Goal: Information Seeking & Learning: Learn about a topic

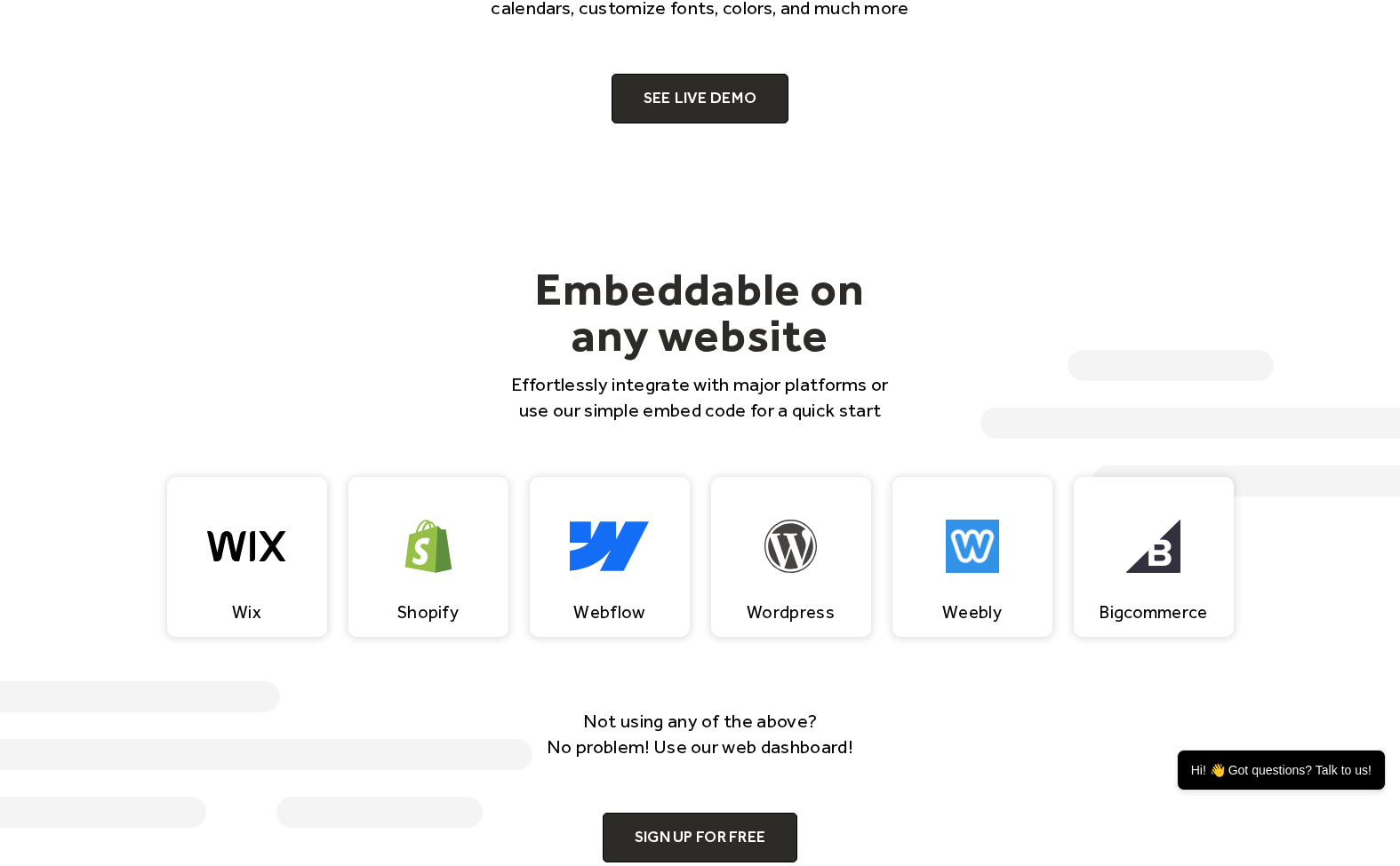
scroll to position [1443, 0]
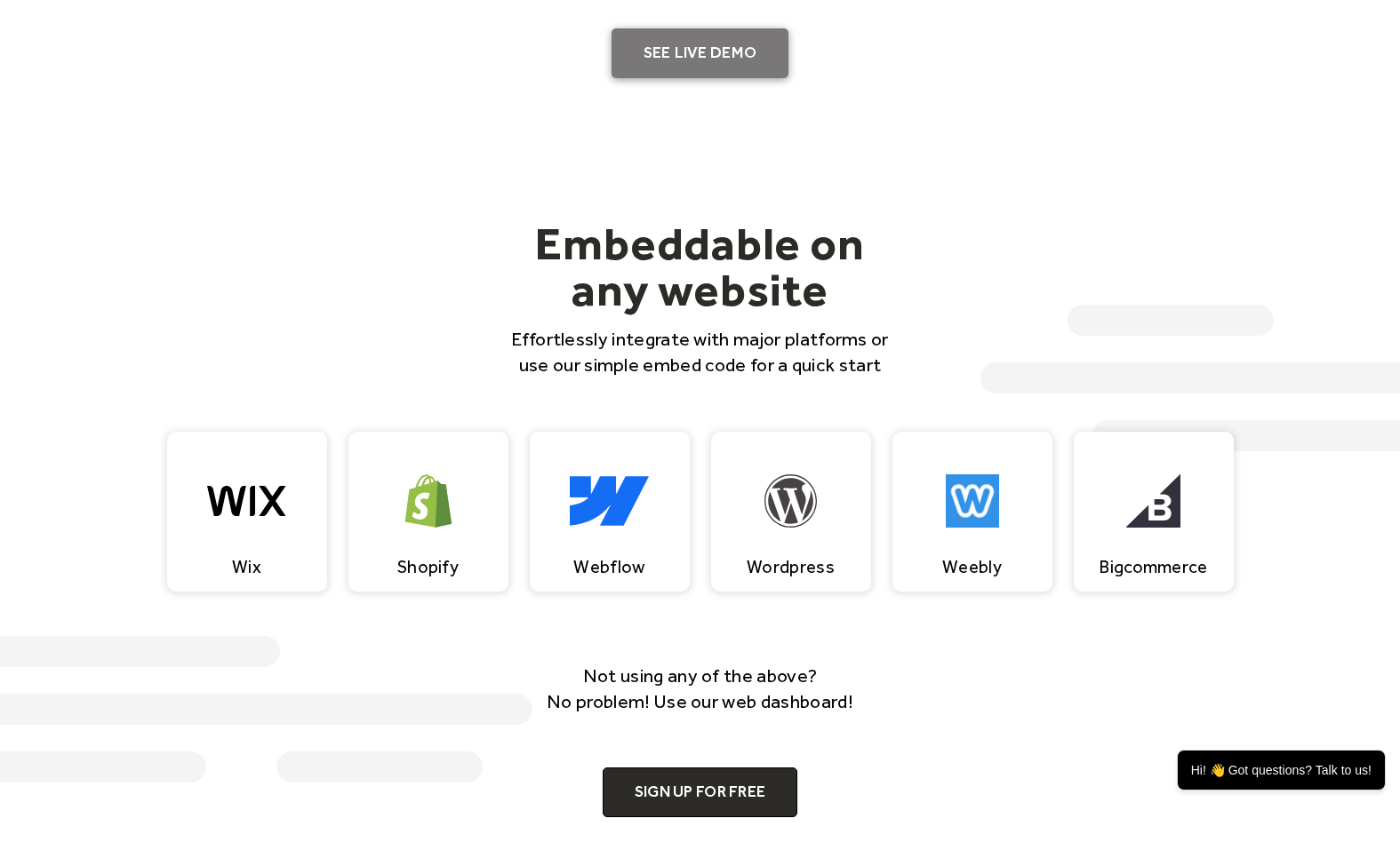
click at [691, 68] on link "SEE LIVE DEMO" at bounding box center [700, 53] width 178 height 50
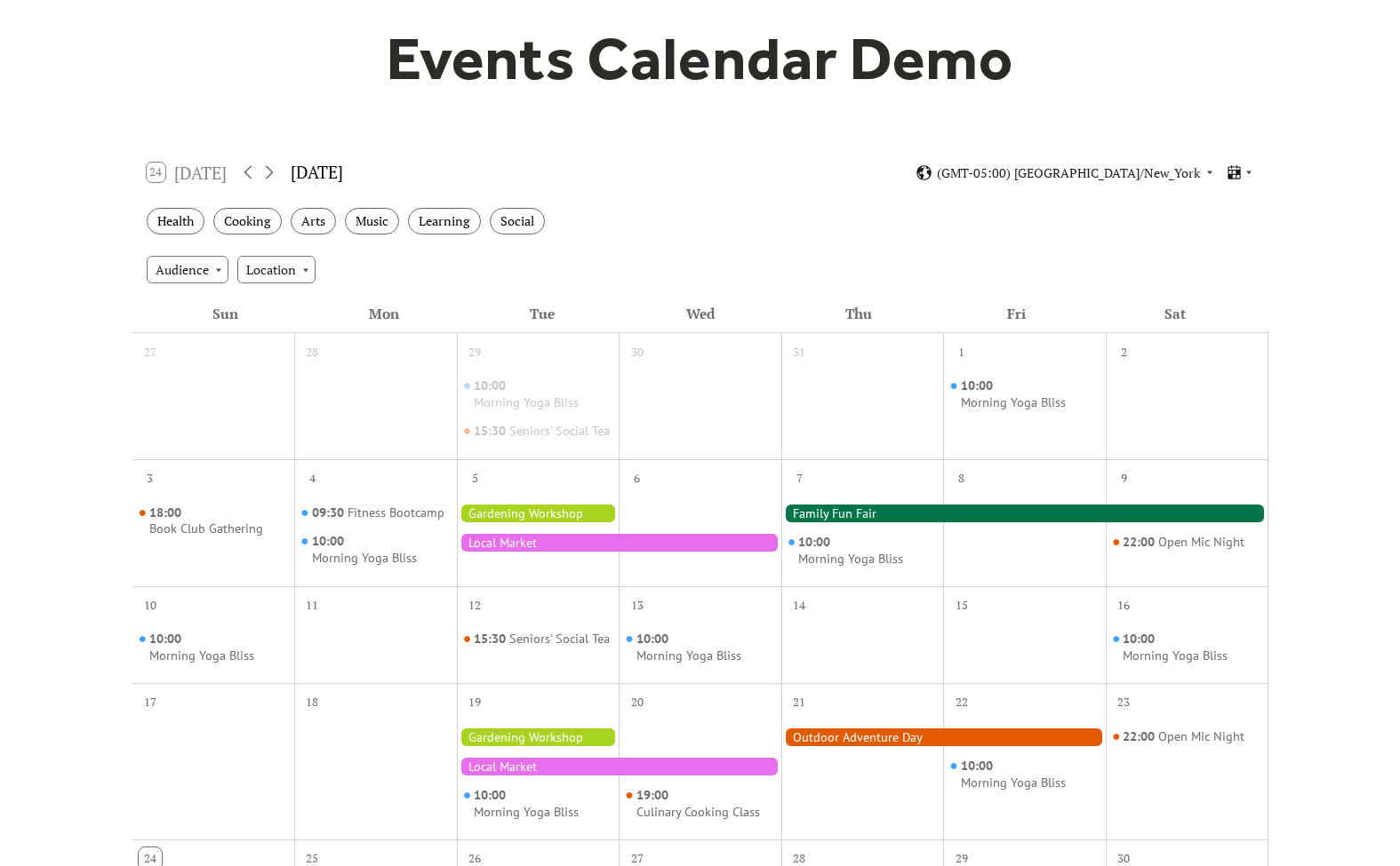
scroll to position [221, 0]
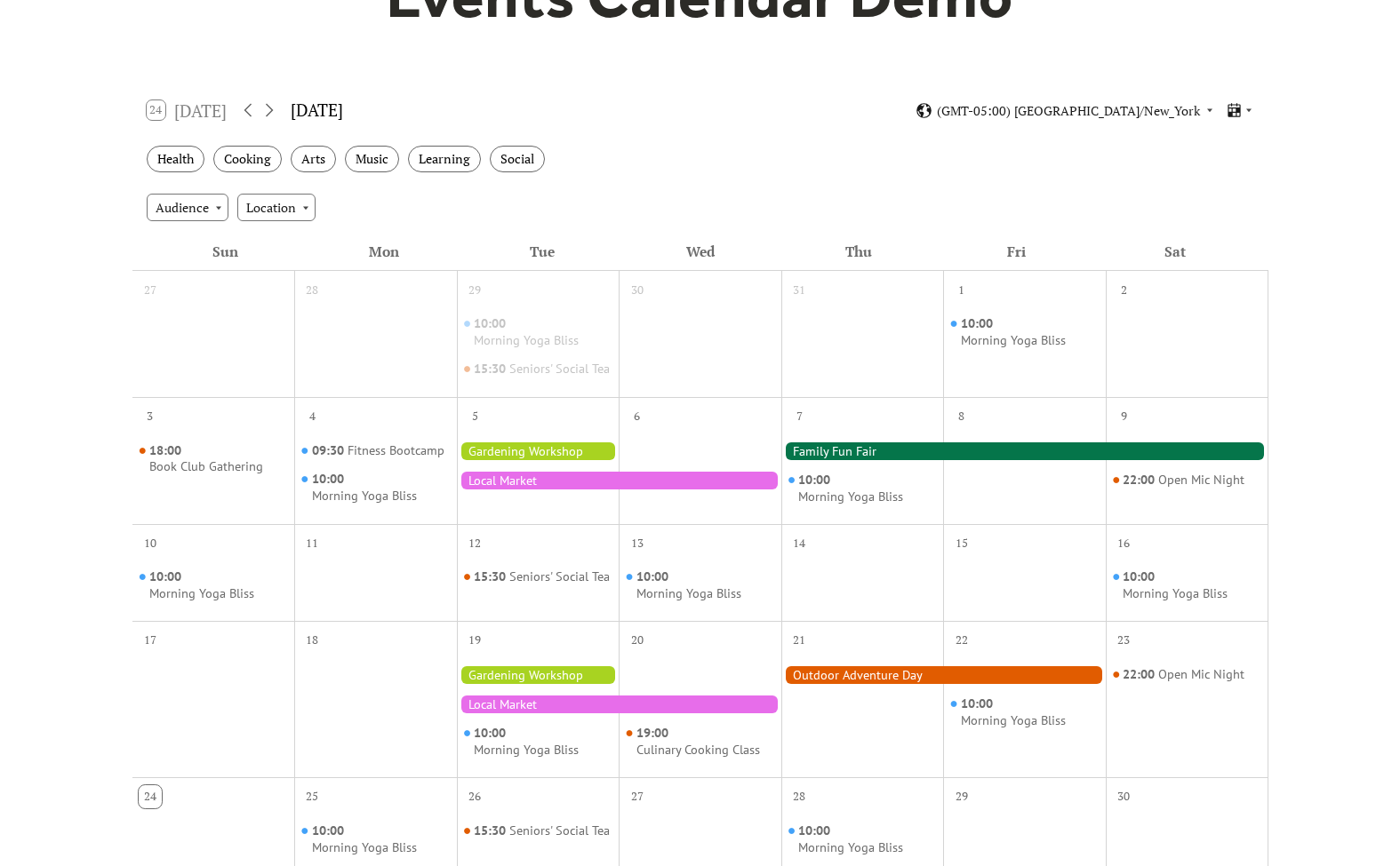
click at [546, 489] on div at bounding box center [619, 480] width 325 height 18
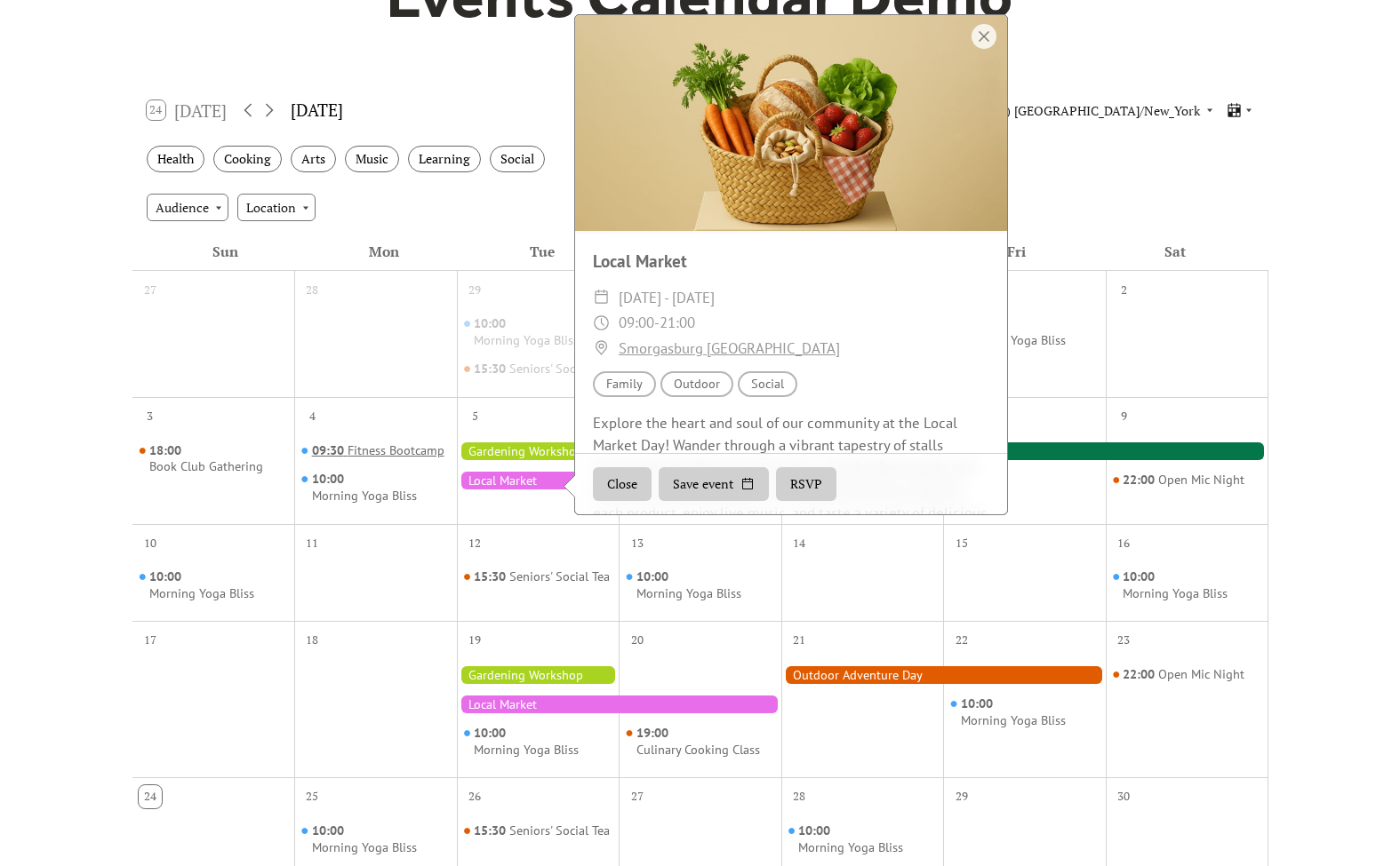
click at [445, 460] on div "09:30 Fitness Bootcamp" at bounding box center [378, 451] width 133 height 18
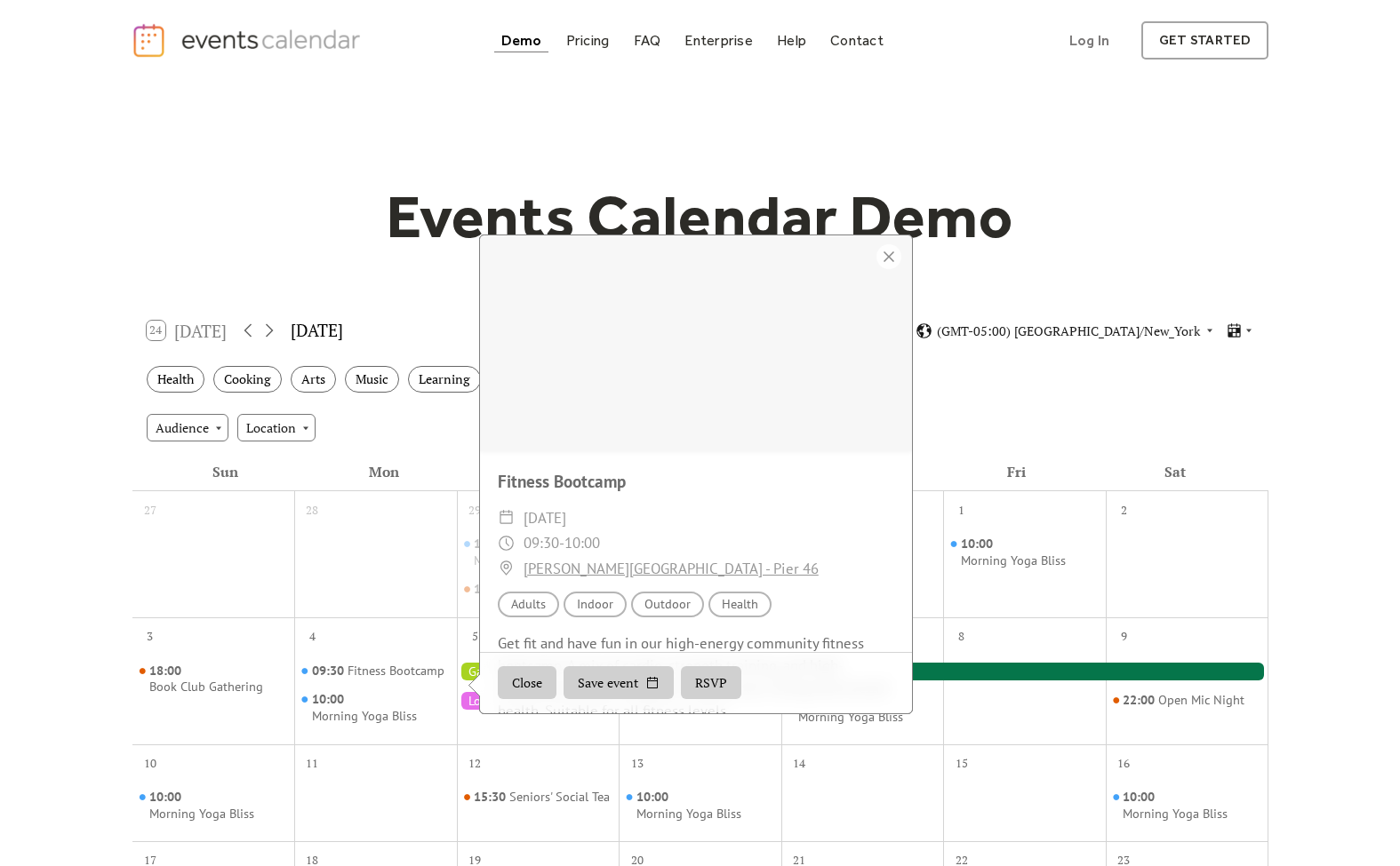
scroll to position [0, 0]
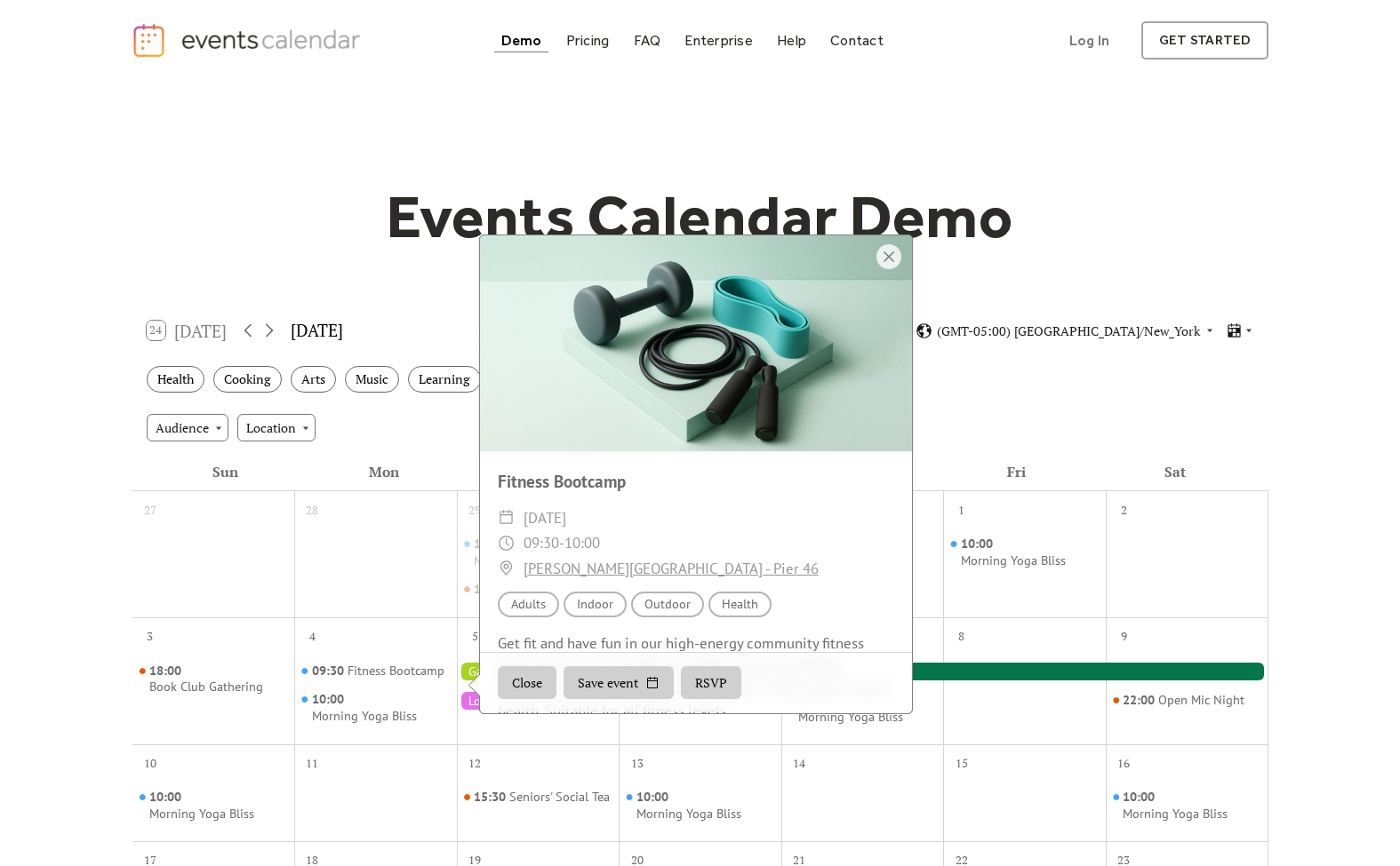
click at [333, 273] on div "Events Calendar Demo Loading the Events Calendar..." at bounding box center [700, 750] width 1138 height 1339
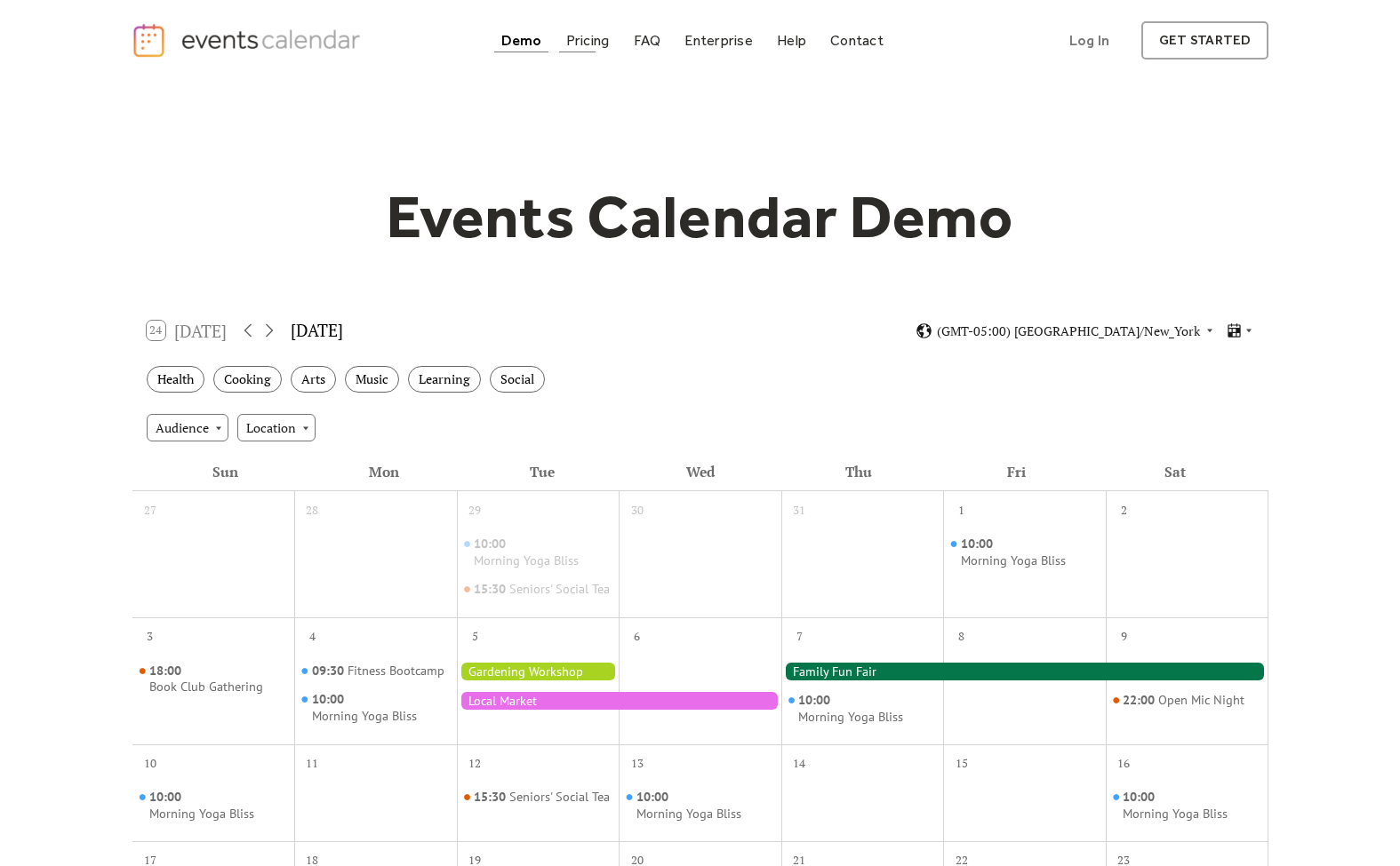
click at [587, 36] on div "Pricing" at bounding box center [589, 41] width 44 height 10
click at [510, 39] on div "Demo" at bounding box center [522, 41] width 41 height 10
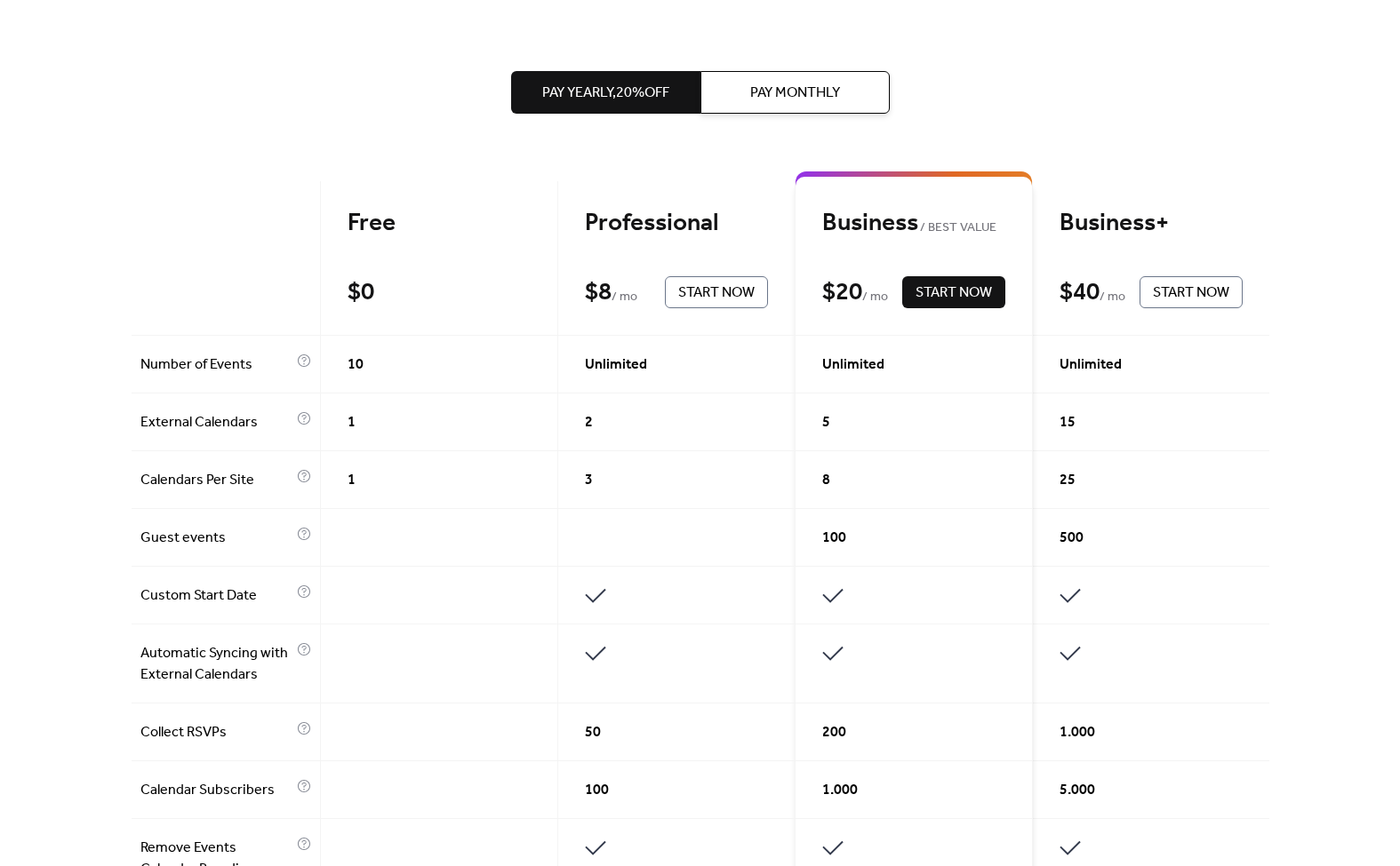
scroll to position [336, 0]
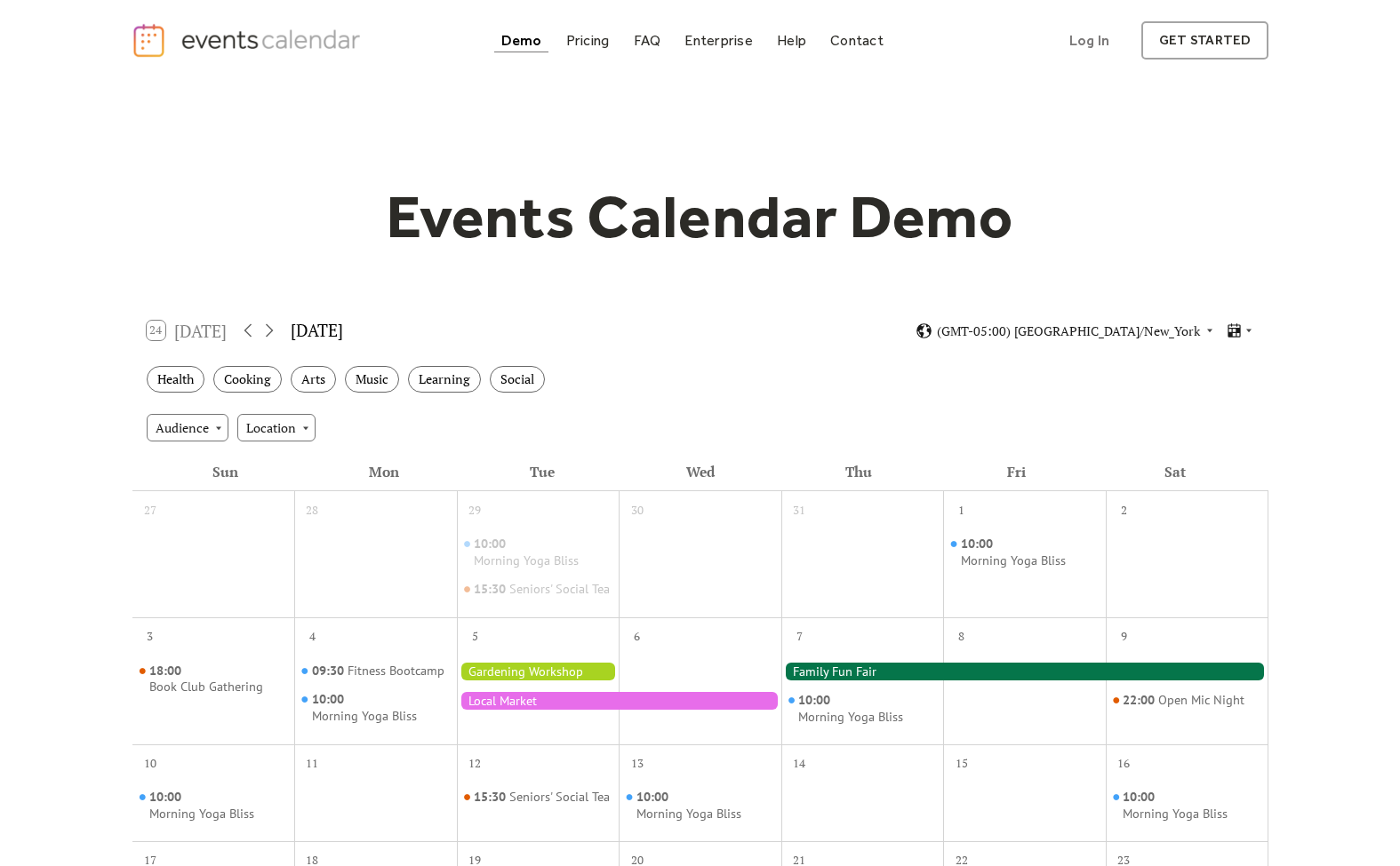
click at [862, 680] on div at bounding box center [1024, 672] width 487 height 18
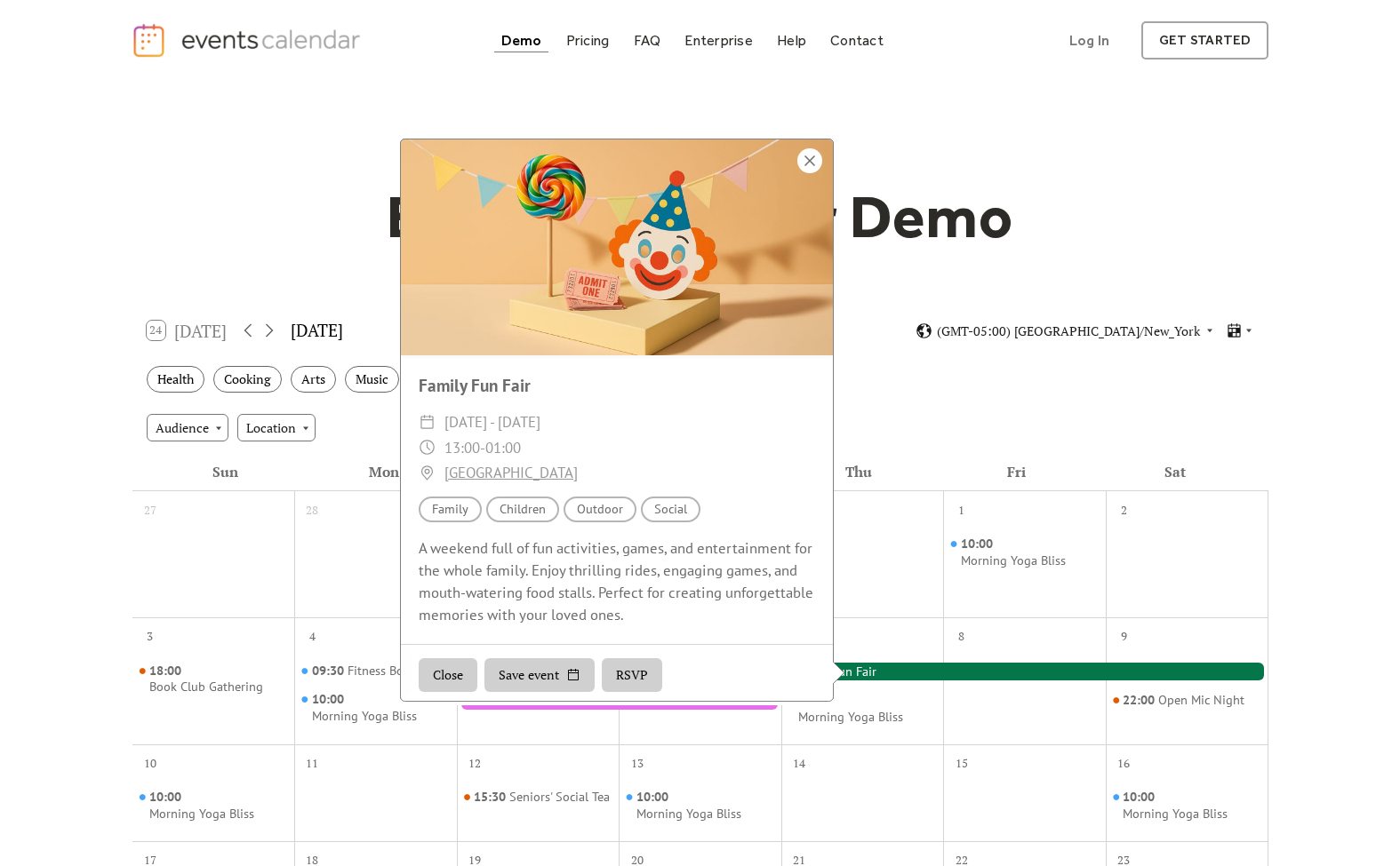
click at [812, 168] on div at bounding box center [809, 161] width 25 height 25
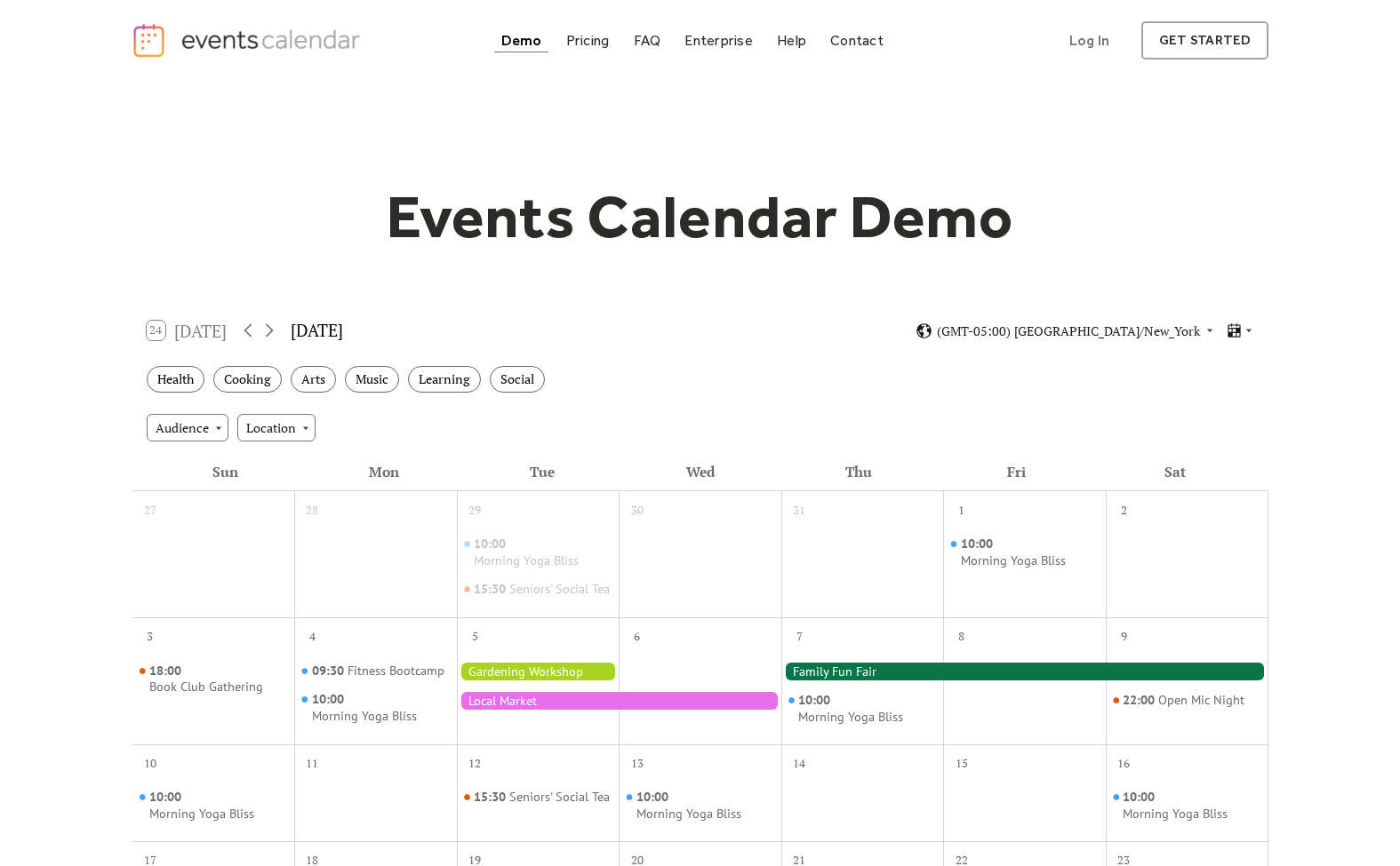
click at [254, 40] on img "home" at bounding box center [249, 40] width 235 height 36
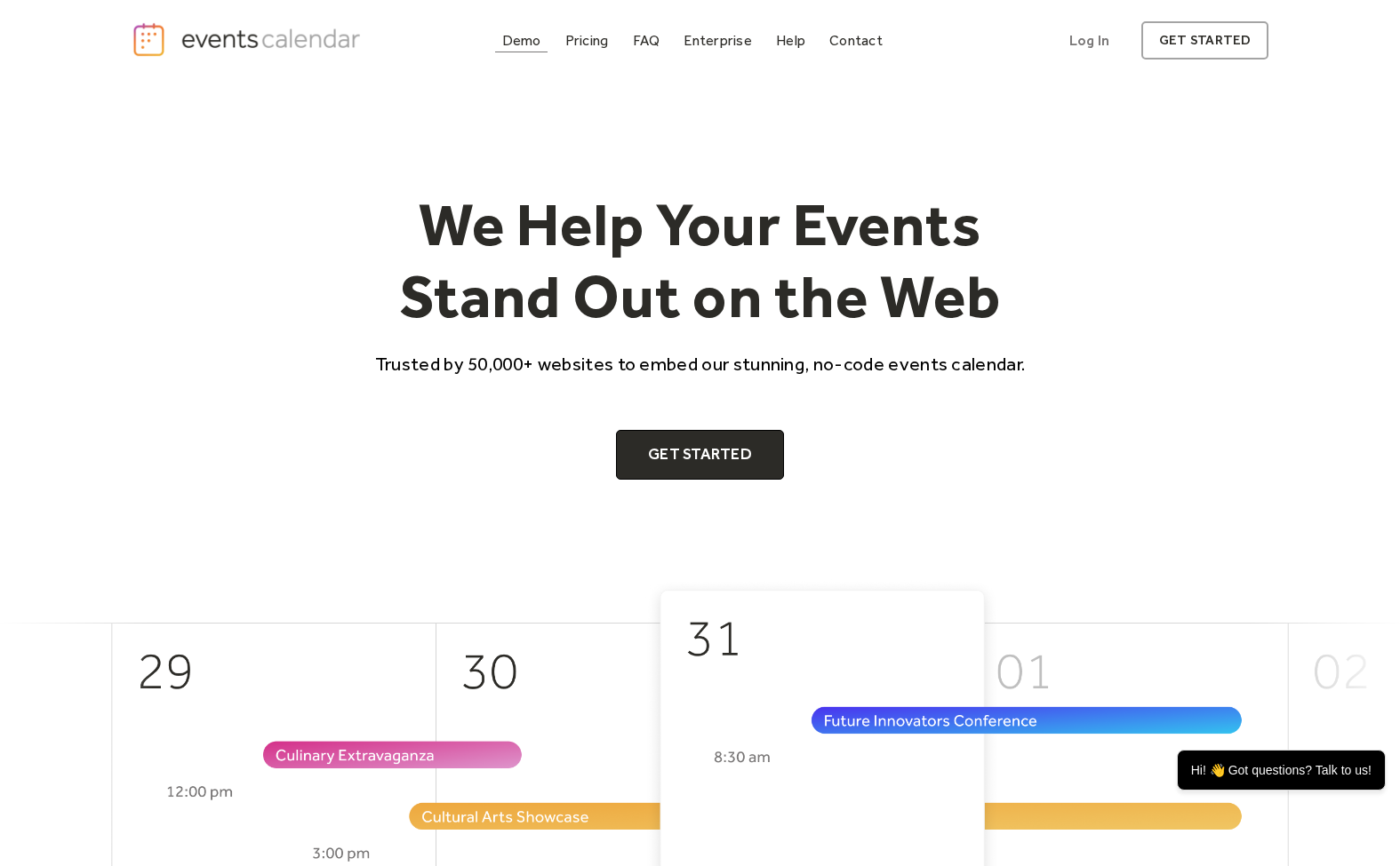
click at [538, 37] on div "Demo" at bounding box center [522, 41] width 39 height 10
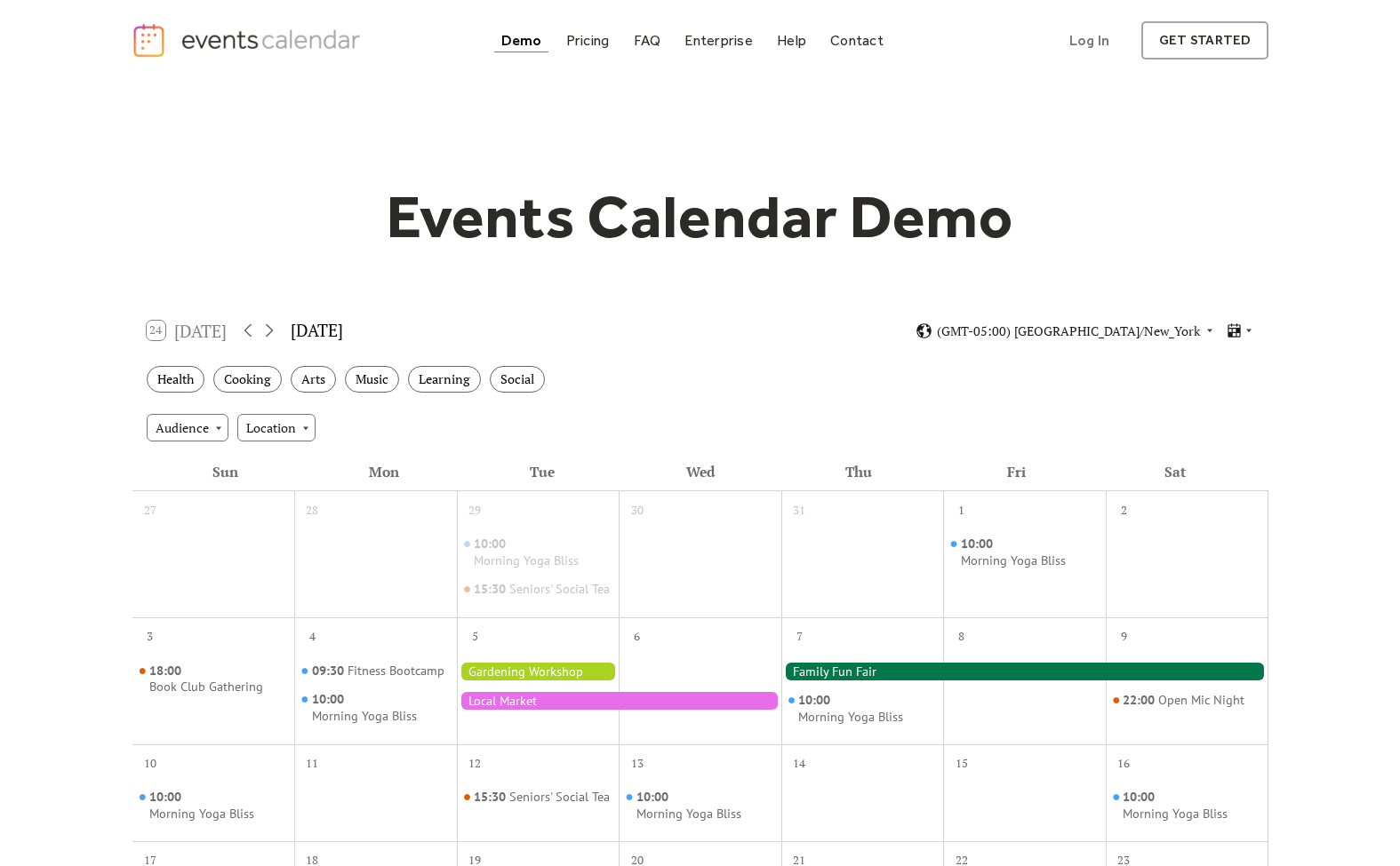
click at [617, 709] on div at bounding box center [619, 701] width 325 height 18
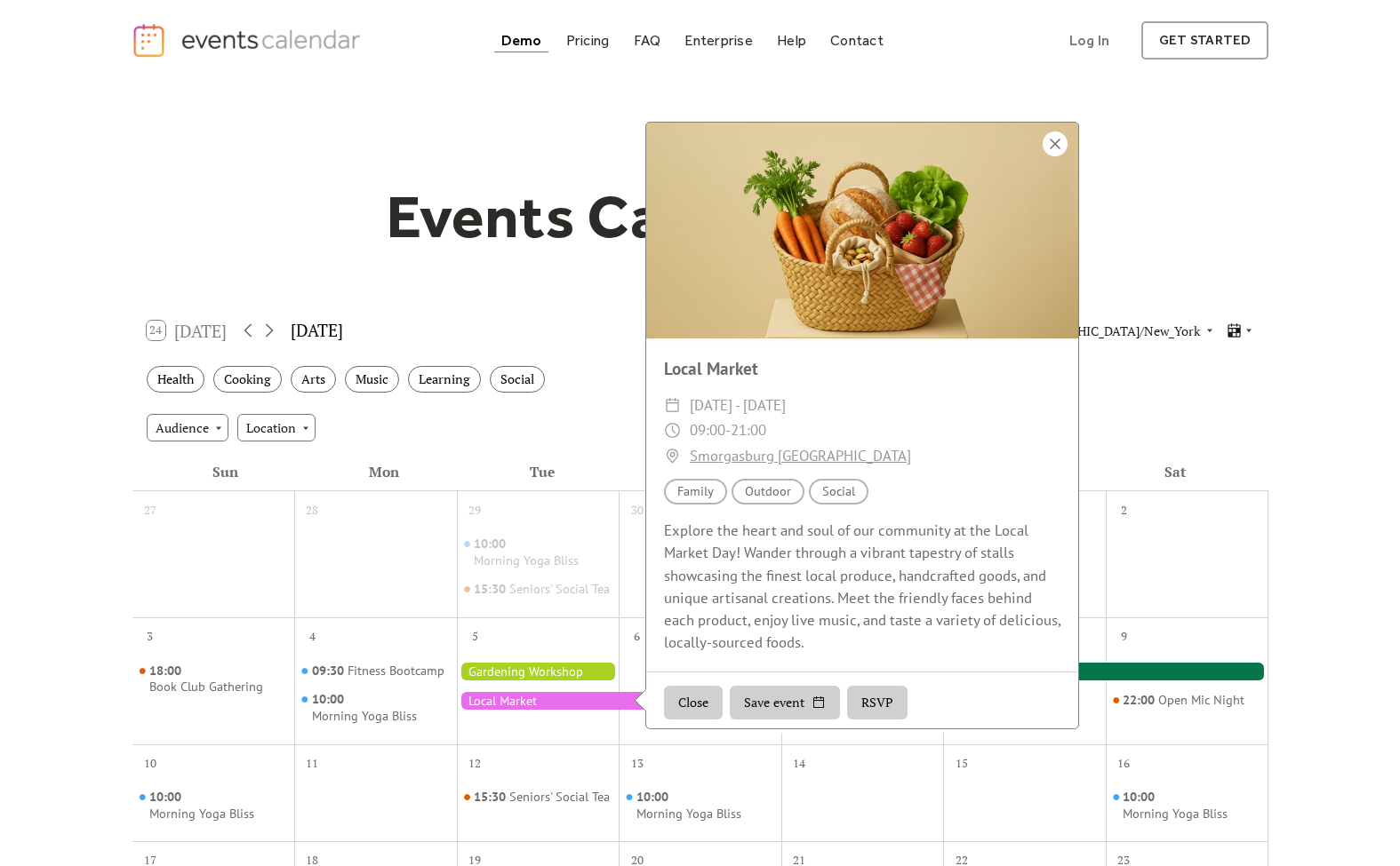
click at [1059, 149] on div at bounding box center [1054, 144] width 25 height 25
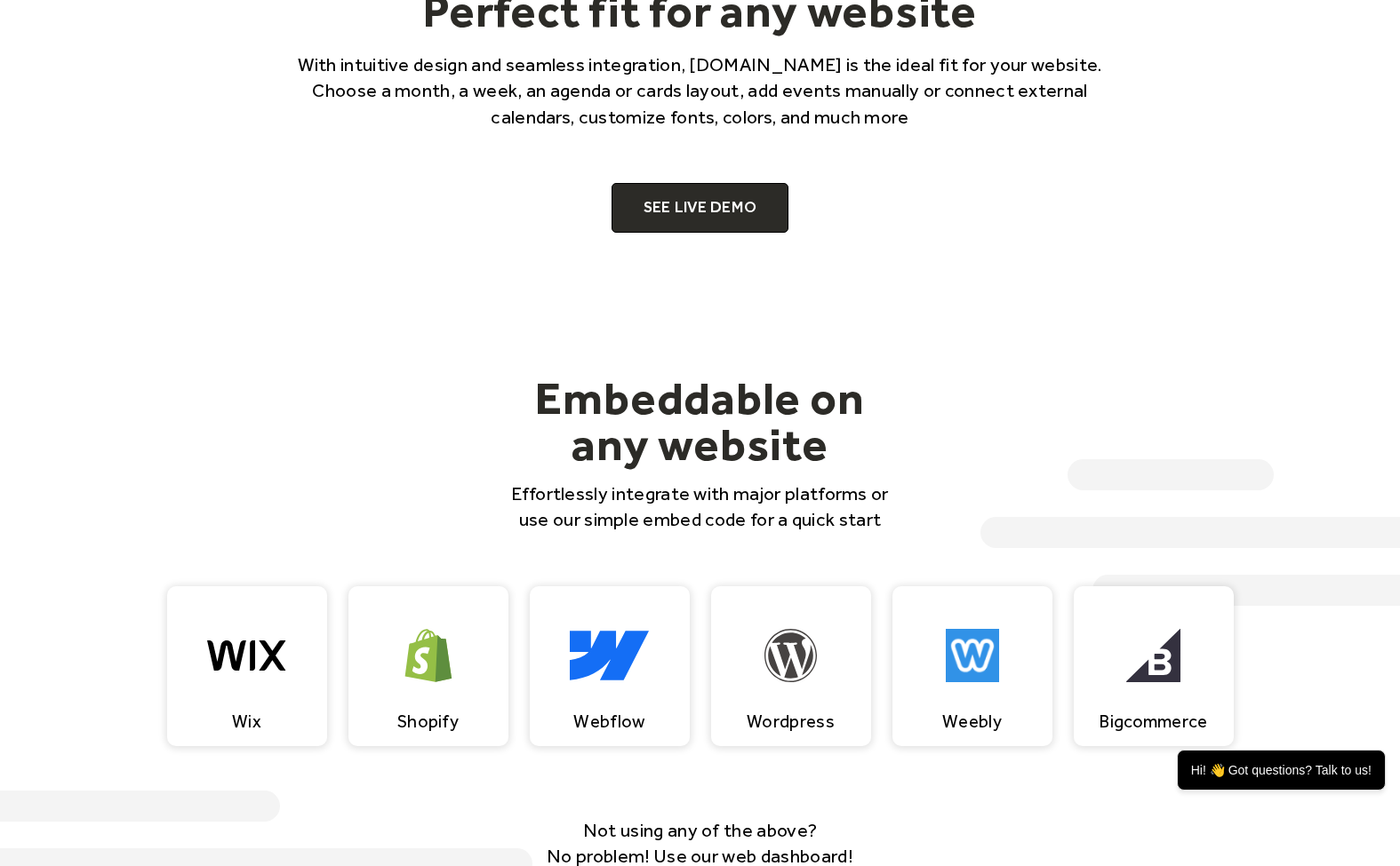
scroll to position [1290, 0]
click at [590, 664] on img at bounding box center [609, 654] width 79 height 53
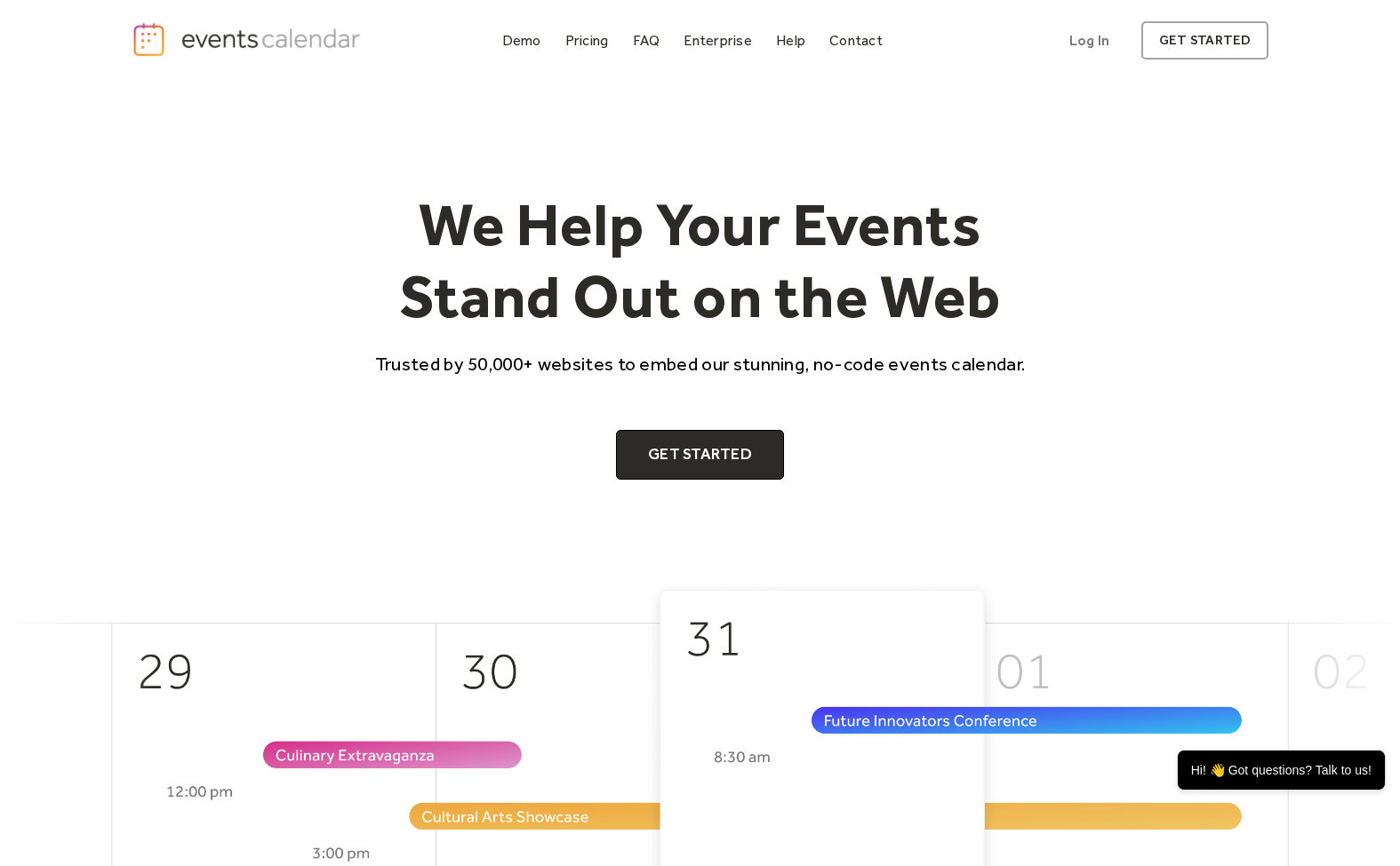
scroll to position [0, 0]
click at [530, 41] on div "Demo" at bounding box center [522, 41] width 39 height 10
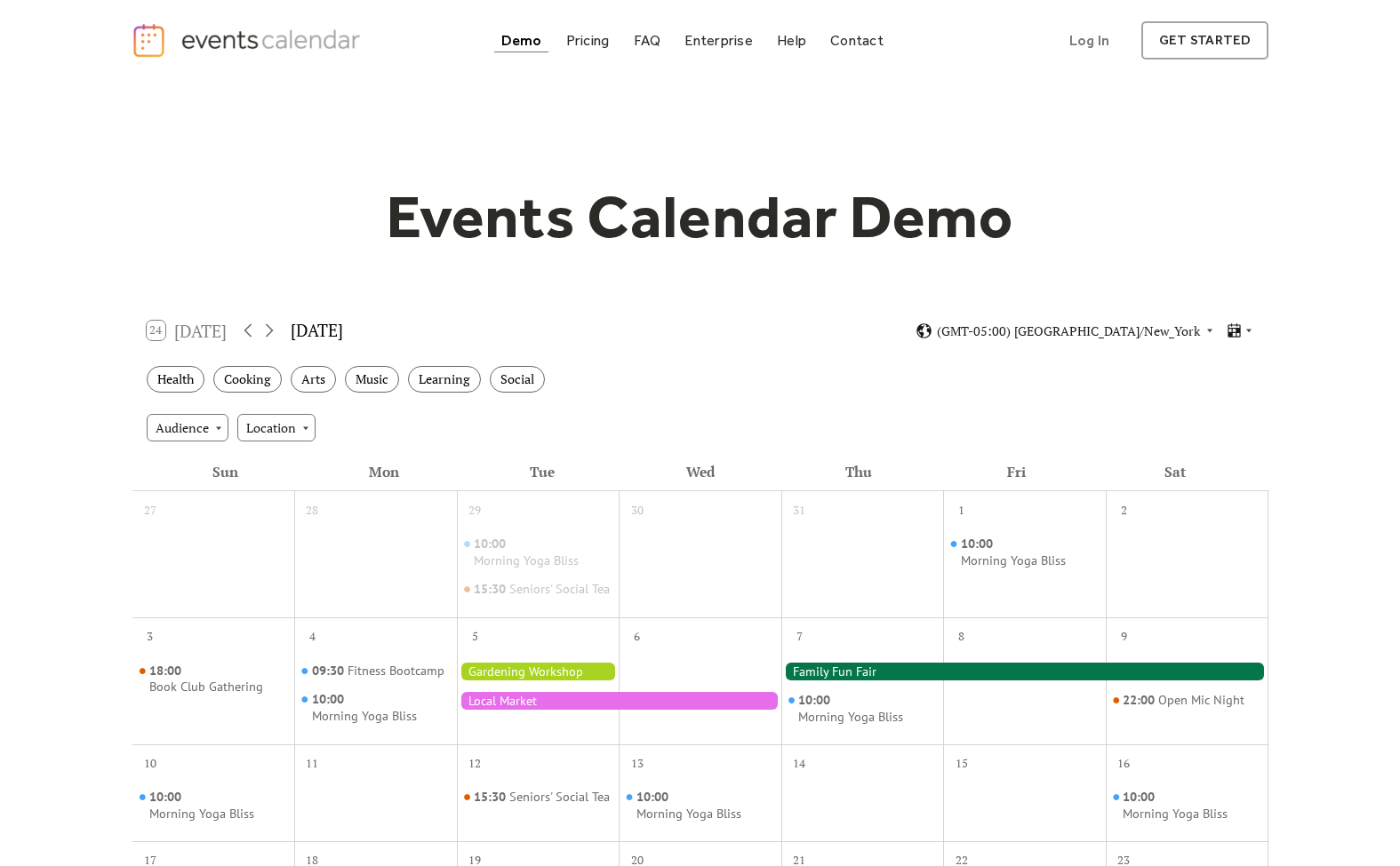
click at [178, 326] on div "24 [DATE]" at bounding box center [187, 331] width 81 height 20
click at [335, 326] on div "[DATE]" at bounding box center [317, 331] width 52 height 26
click at [268, 328] on icon at bounding box center [269, 330] width 21 height 21
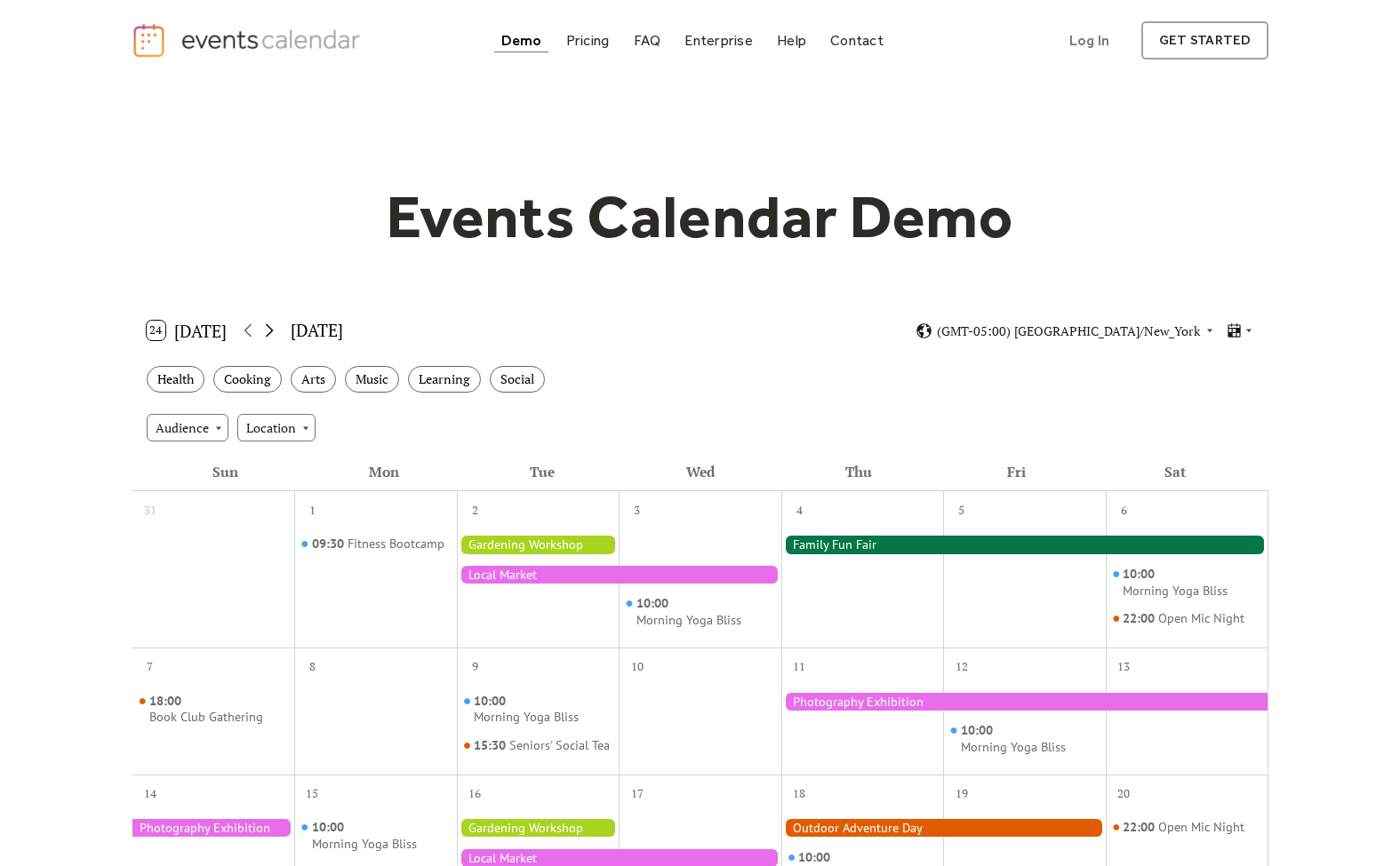
click at [268, 328] on icon at bounding box center [269, 330] width 21 height 21
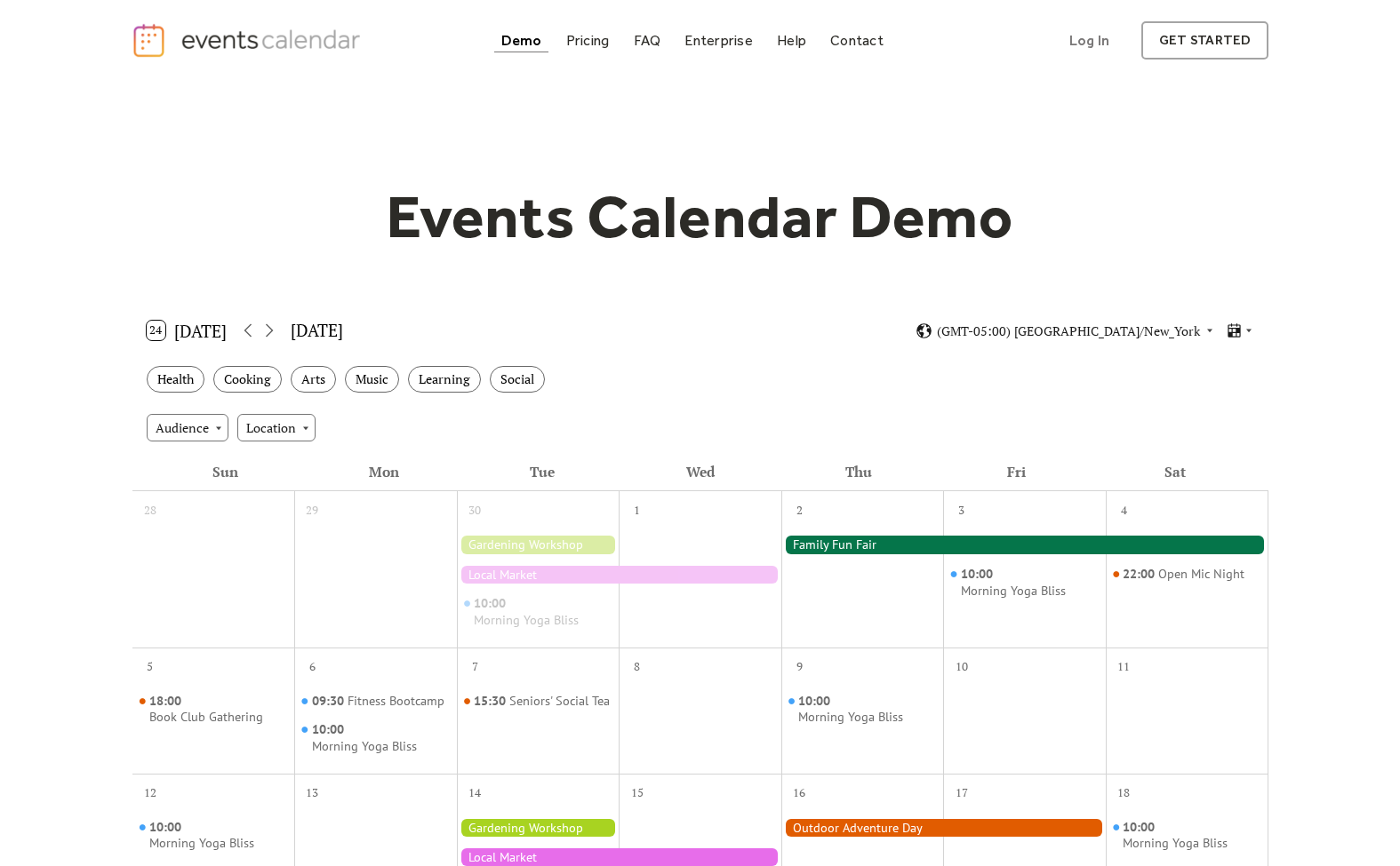
click at [1236, 346] on div "24 [DATE] [DATE] (GMT-05:00) [GEOGRAPHIC_DATA]/New_York" at bounding box center [700, 331] width 1136 height 47
click at [1236, 328] on icon at bounding box center [1234, 331] width 12 height 14
click at [1225, 381] on span "Cards" at bounding box center [1212, 391] width 32 height 20
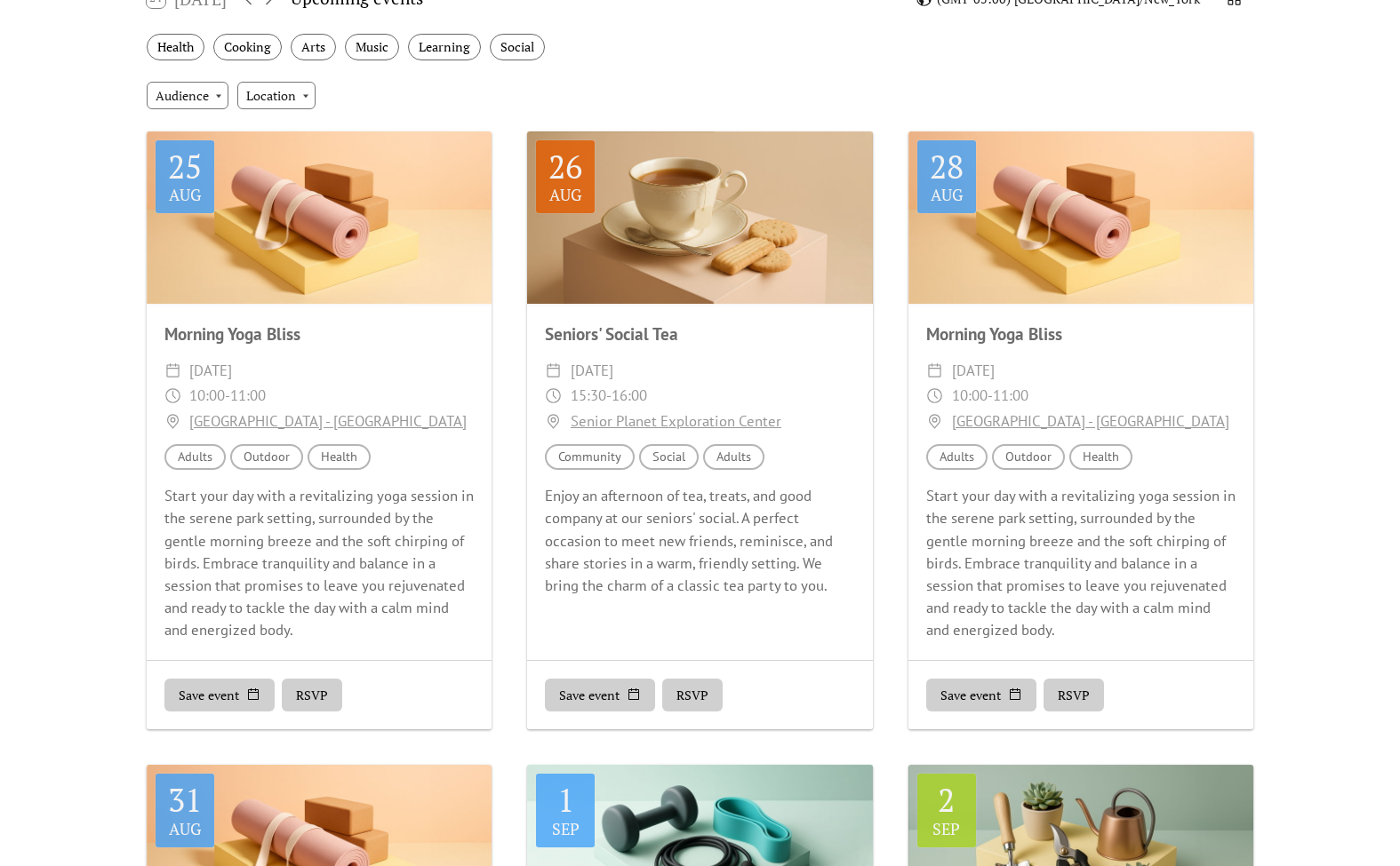
scroll to position [264, 0]
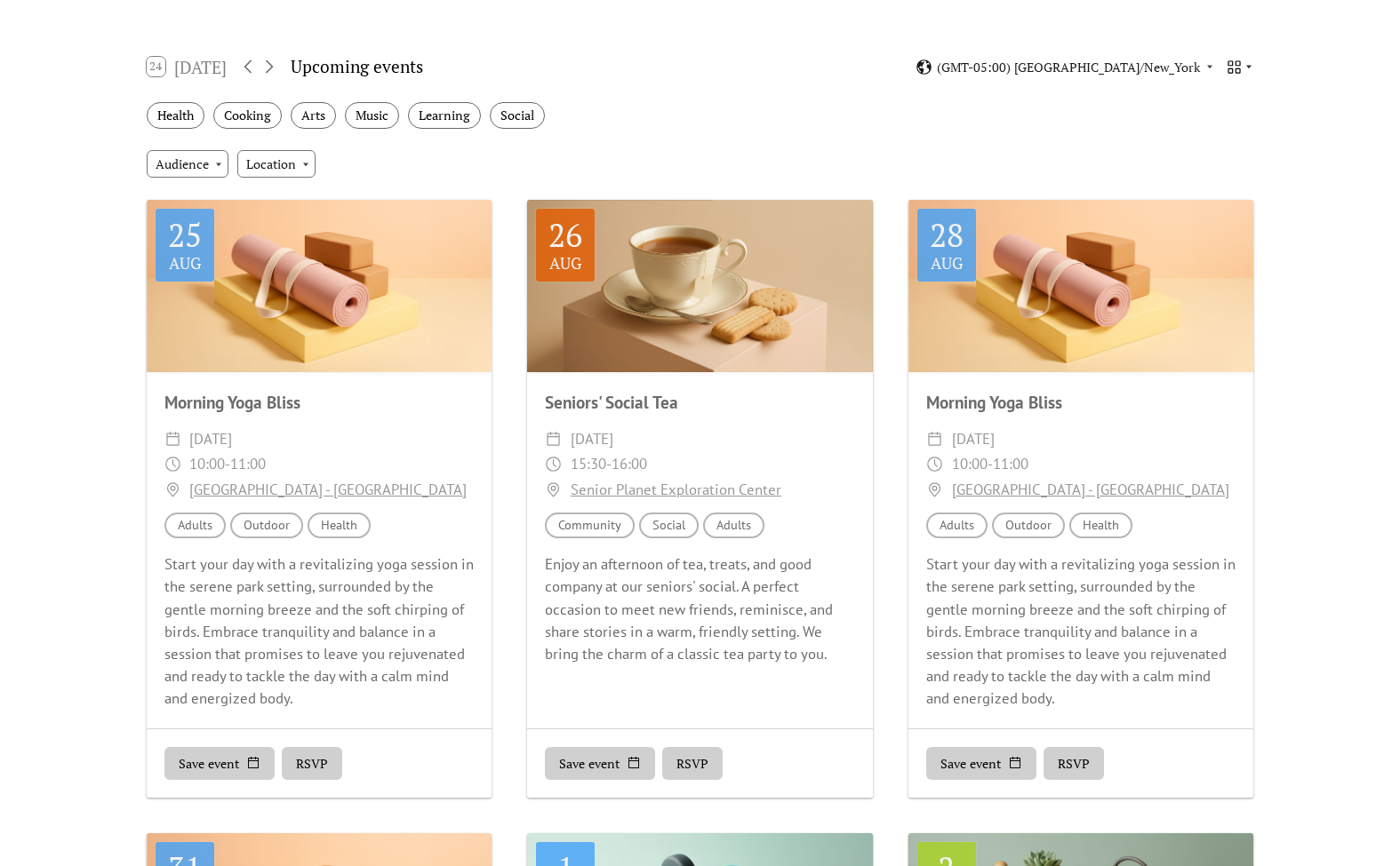
click at [1247, 64] on icon at bounding box center [1248, 66] width 11 height 11
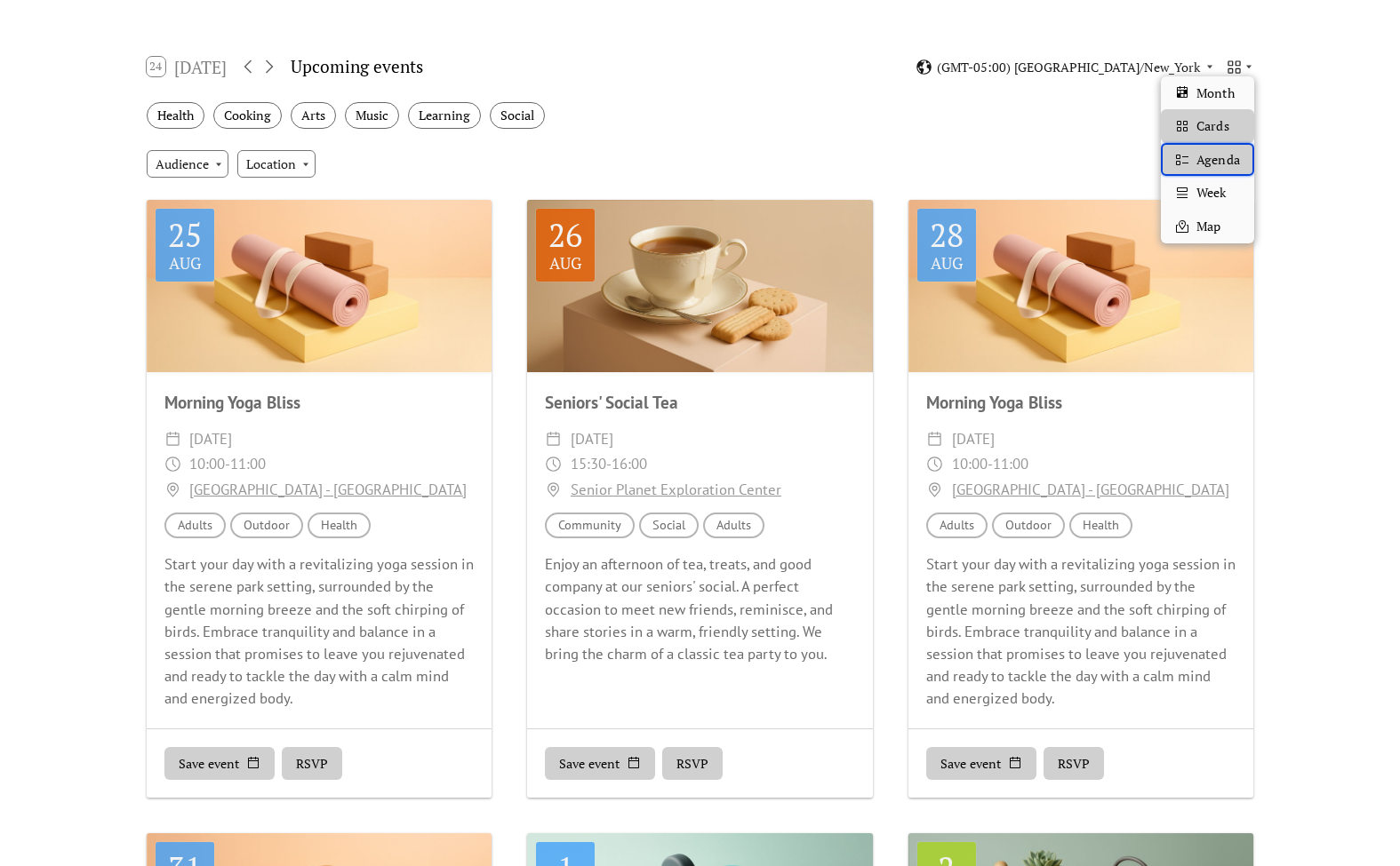
click at [1236, 155] on span "Agenda" at bounding box center [1217, 160] width 43 height 20
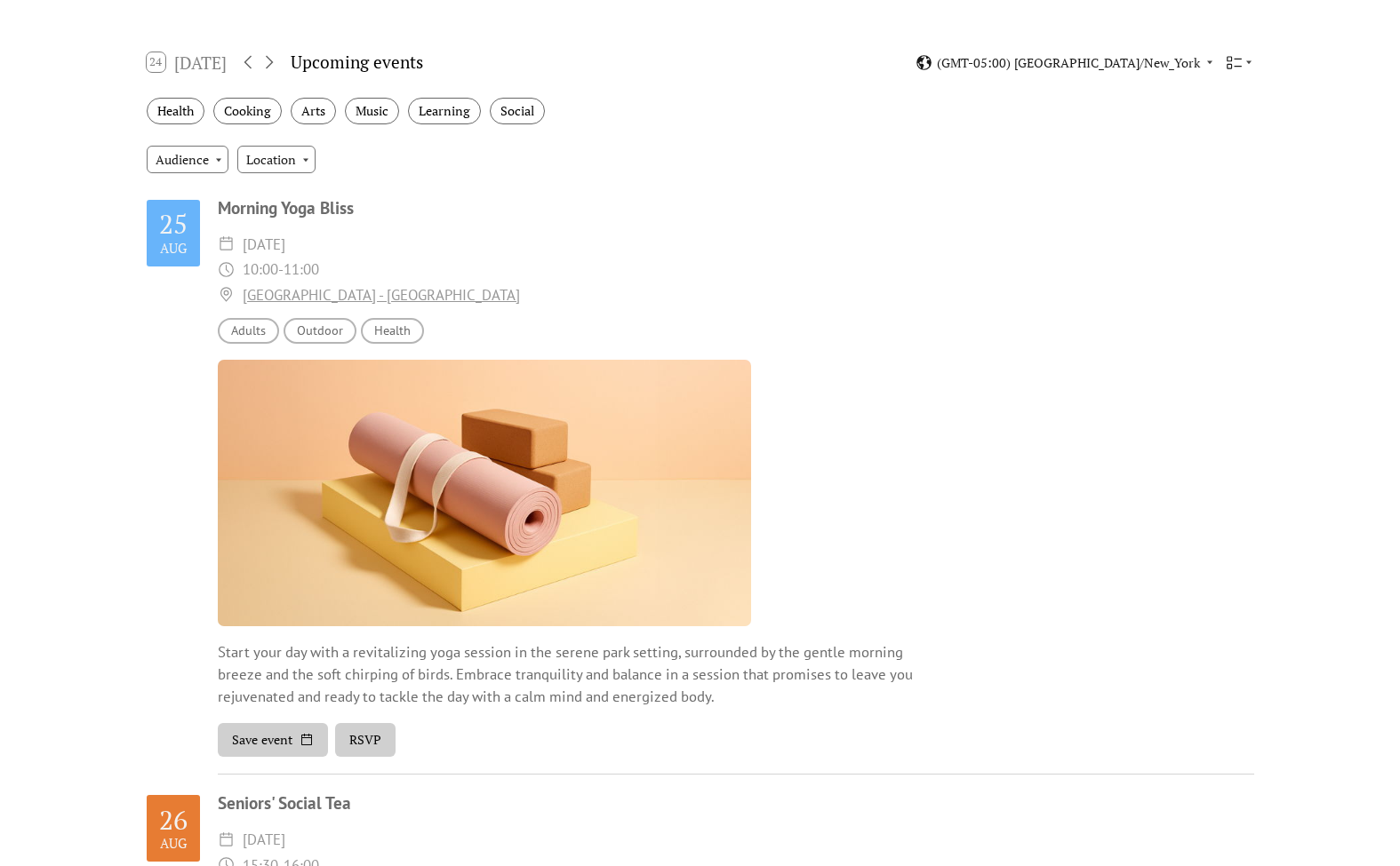
scroll to position [96, 0]
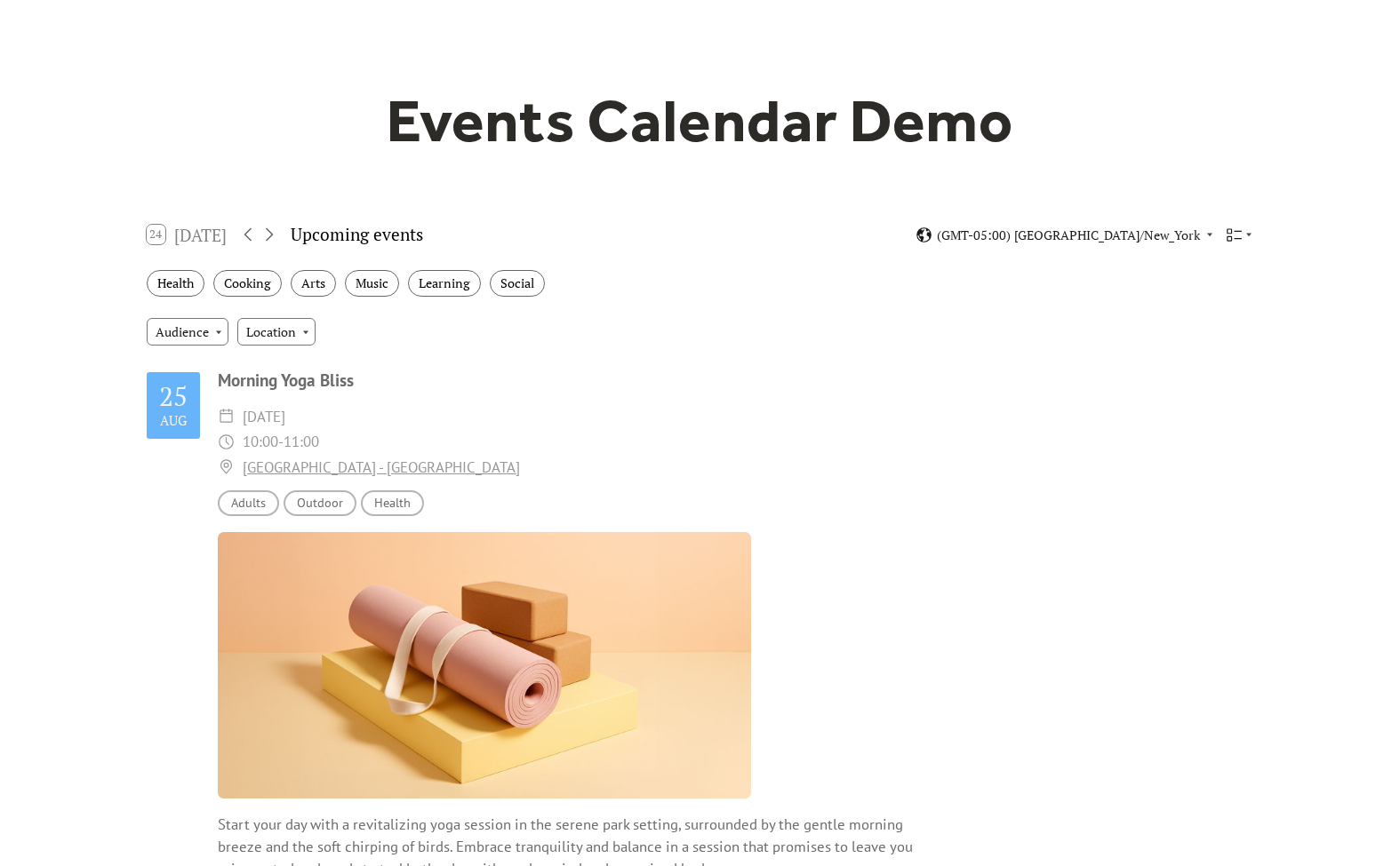
click at [1252, 246] on div "24 [DATE] Upcoming events (GMT-05:00) [GEOGRAPHIC_DATA]/New_York" at bounding box center [700, 235] width 1136 height 47
click at [1243, 231] on icon at bounding box center [1248, 235] width 11 height 11
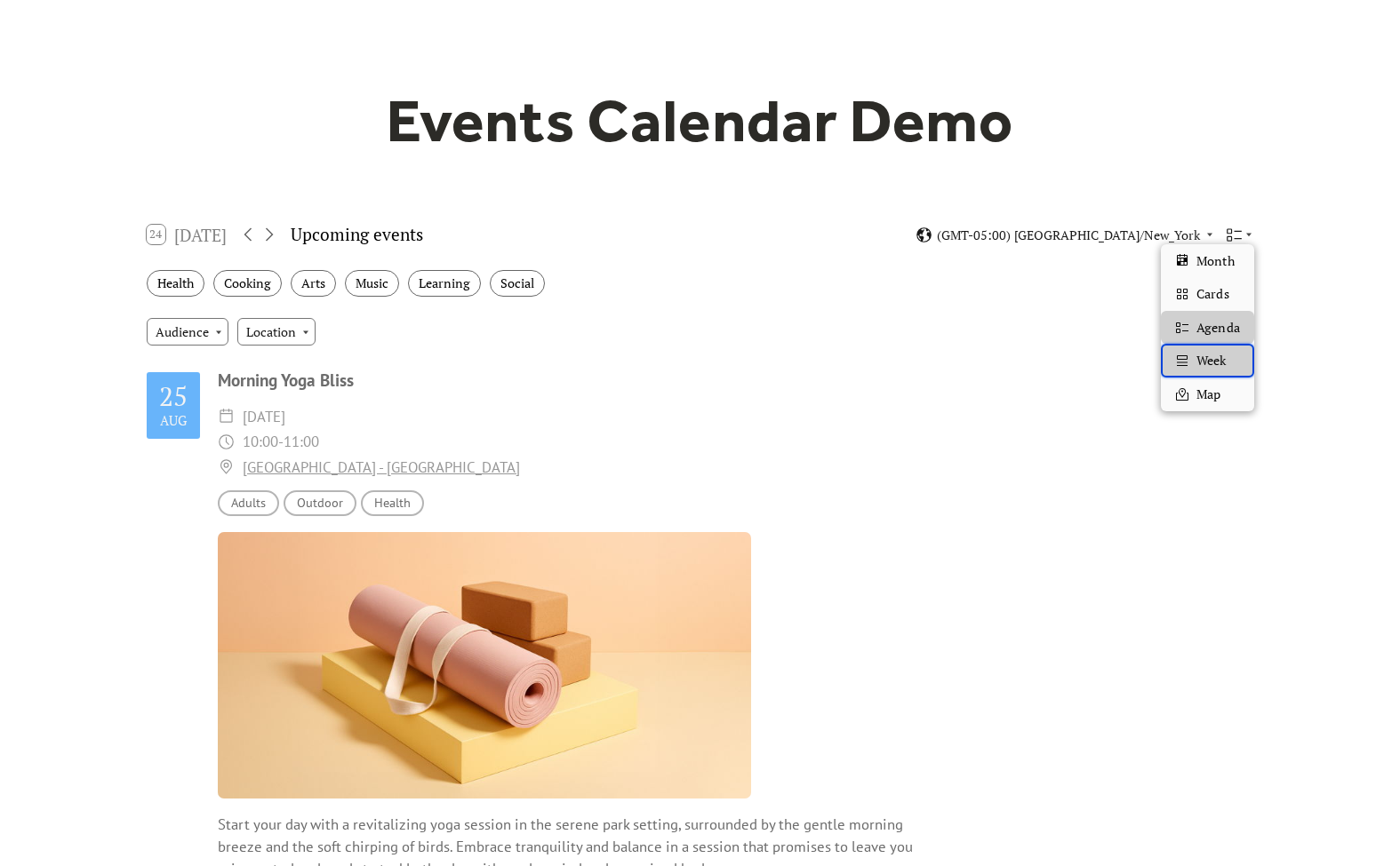
click at [1224, 351] on span "Week" at bounding box center [1210, 361] width 29 height 20
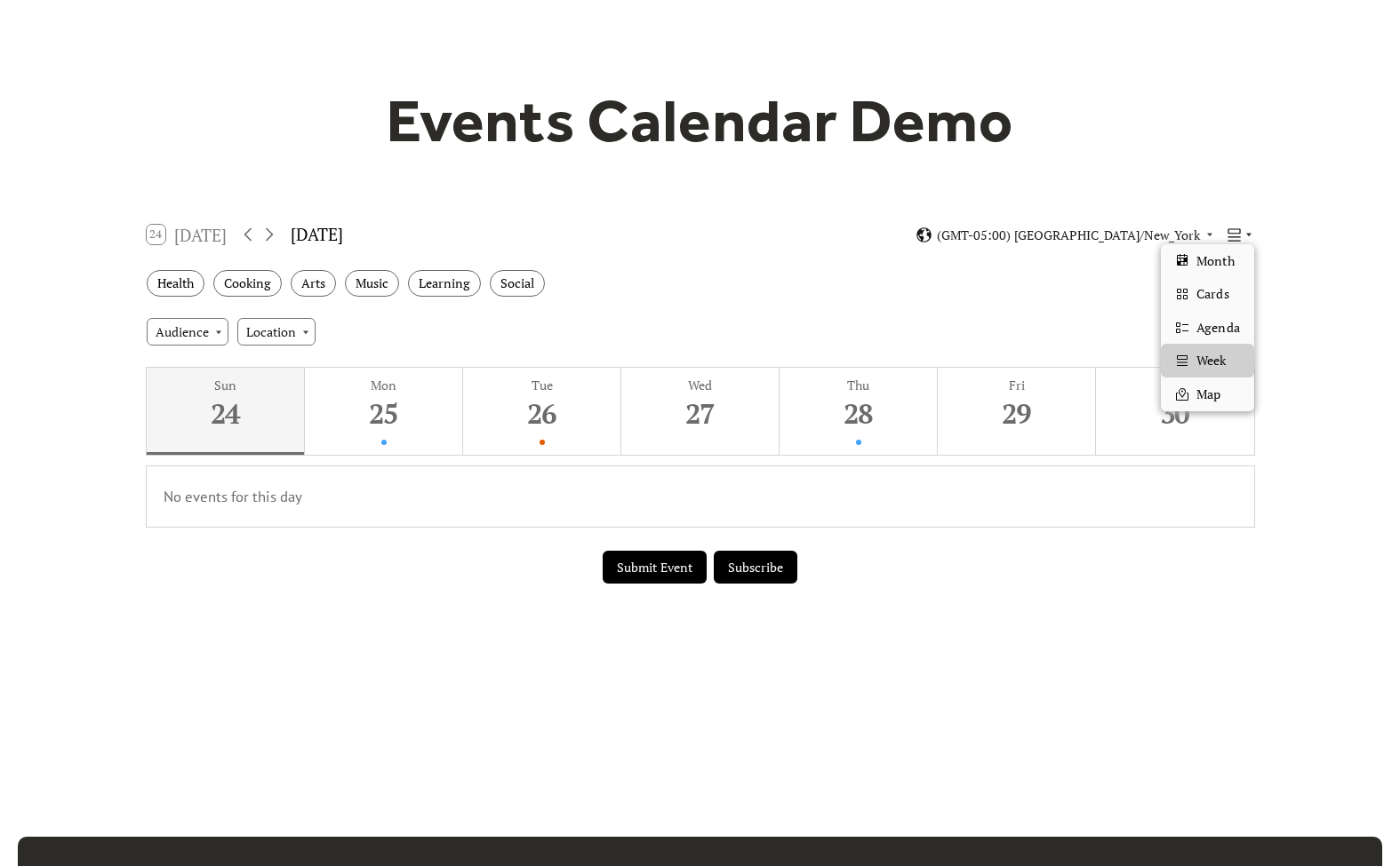
click at [1243, 231] on icon at bounding box center [1248, 235] width 11 height 11
click at [1236, 257] on div "Month" at bounding box center [1207, 262] width 93 height 34
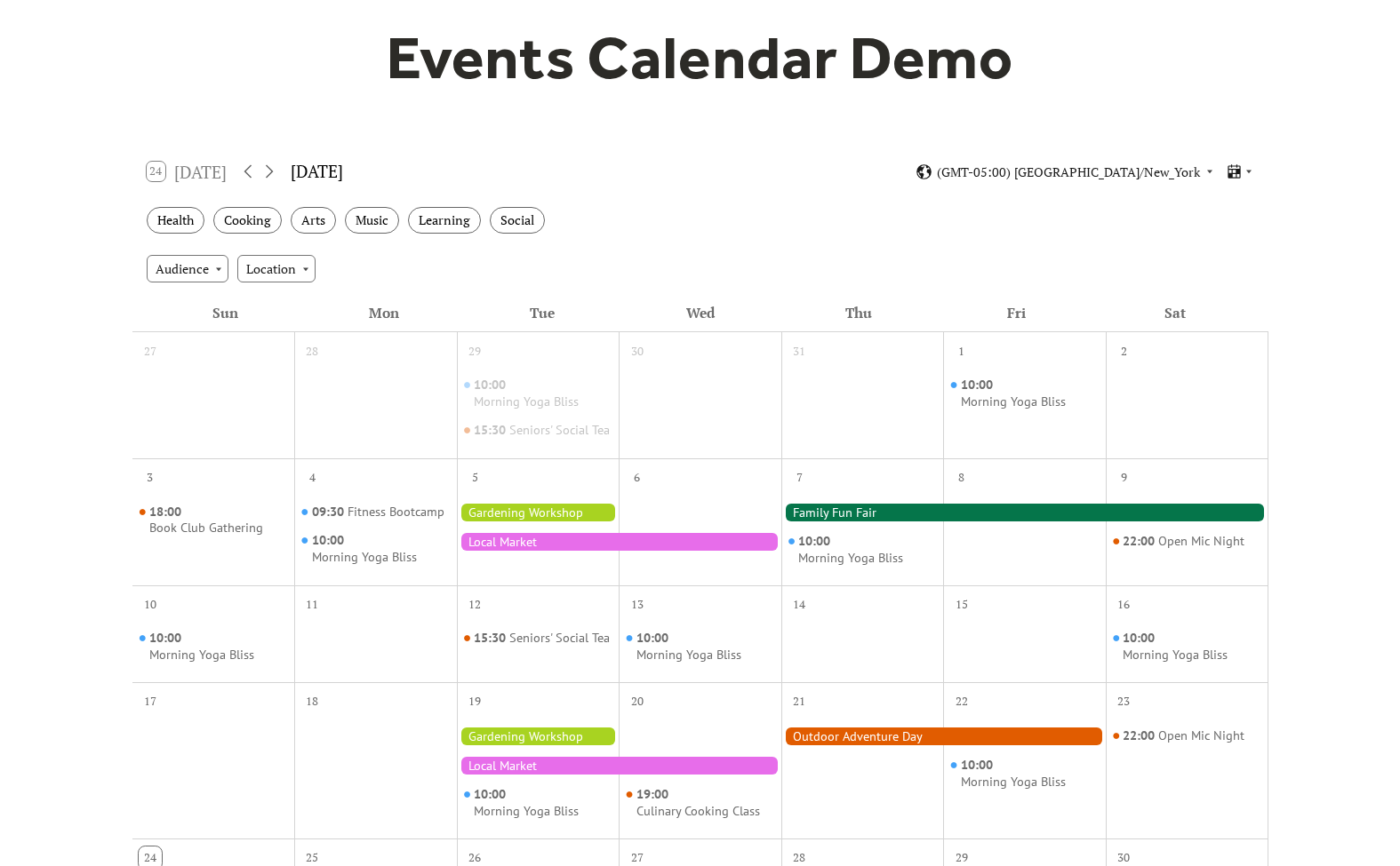
scroll to position [239, 0]
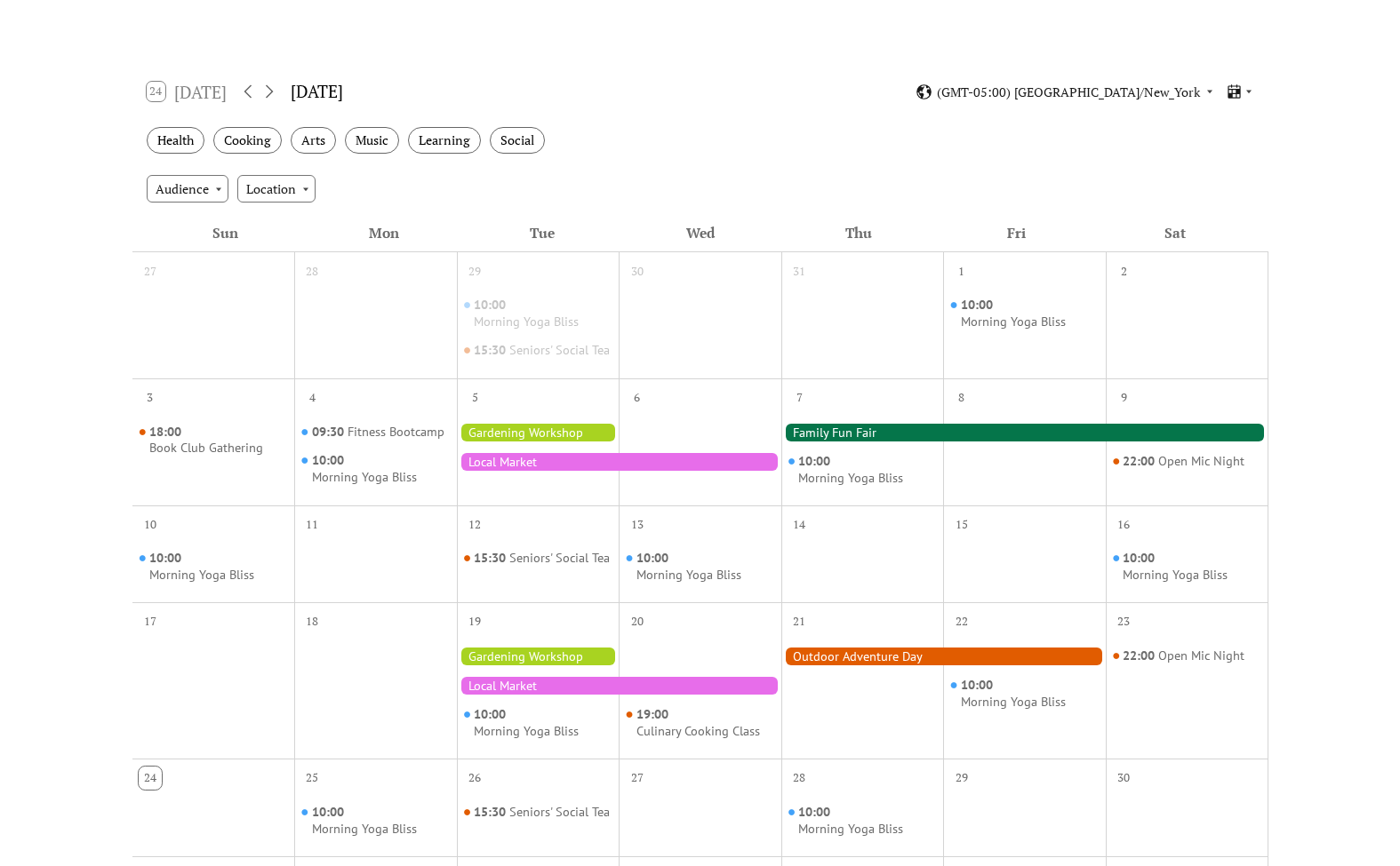
click at [864, 441] on div at bounding box center [1024, 433] width 487 height 18
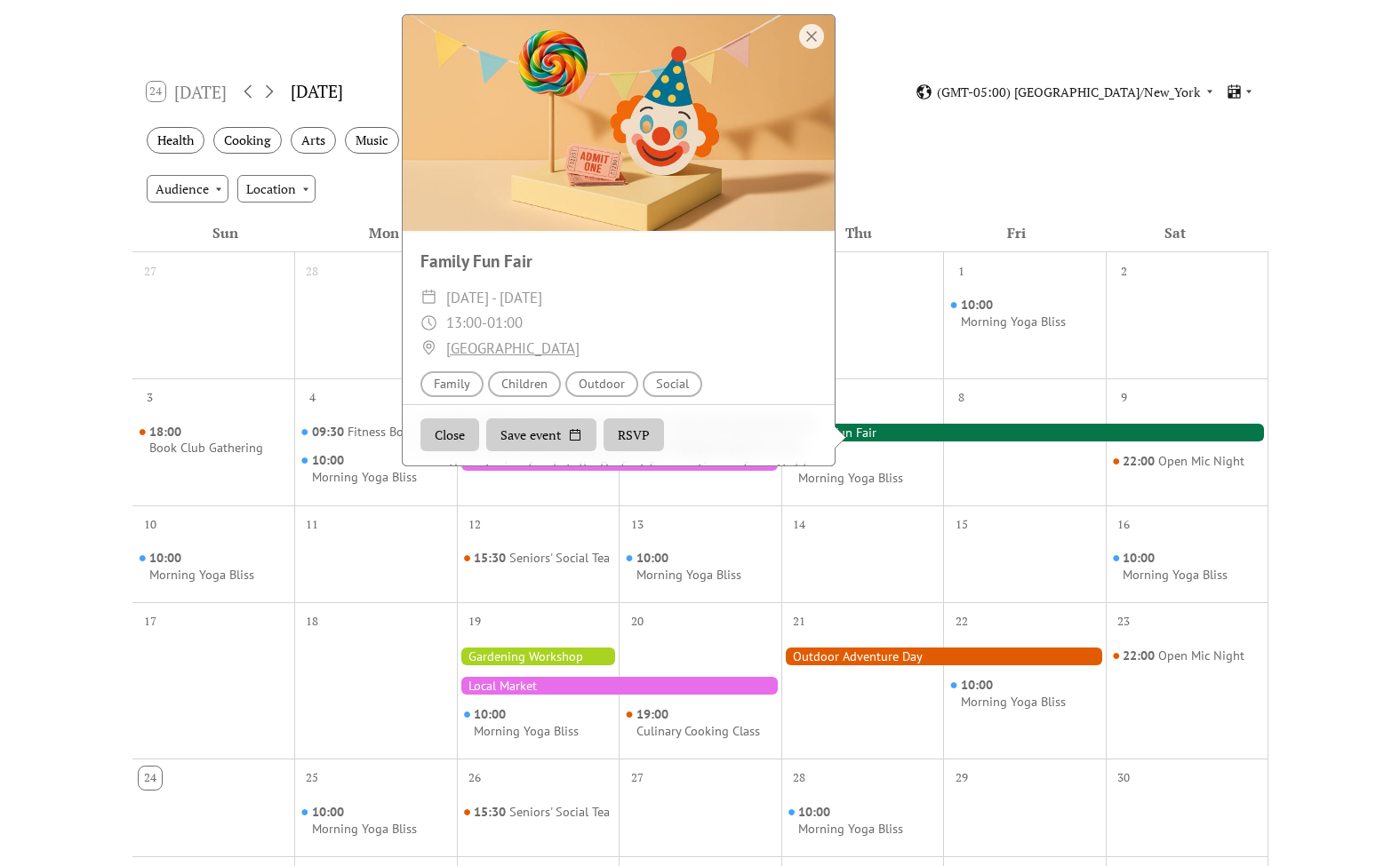
click at [864, 441] on div at bounding box center [1024, 433] width 487 height 18
click at [1165, 215] on div "Sat" at bounding box center [1175, 233] width 158 height 38
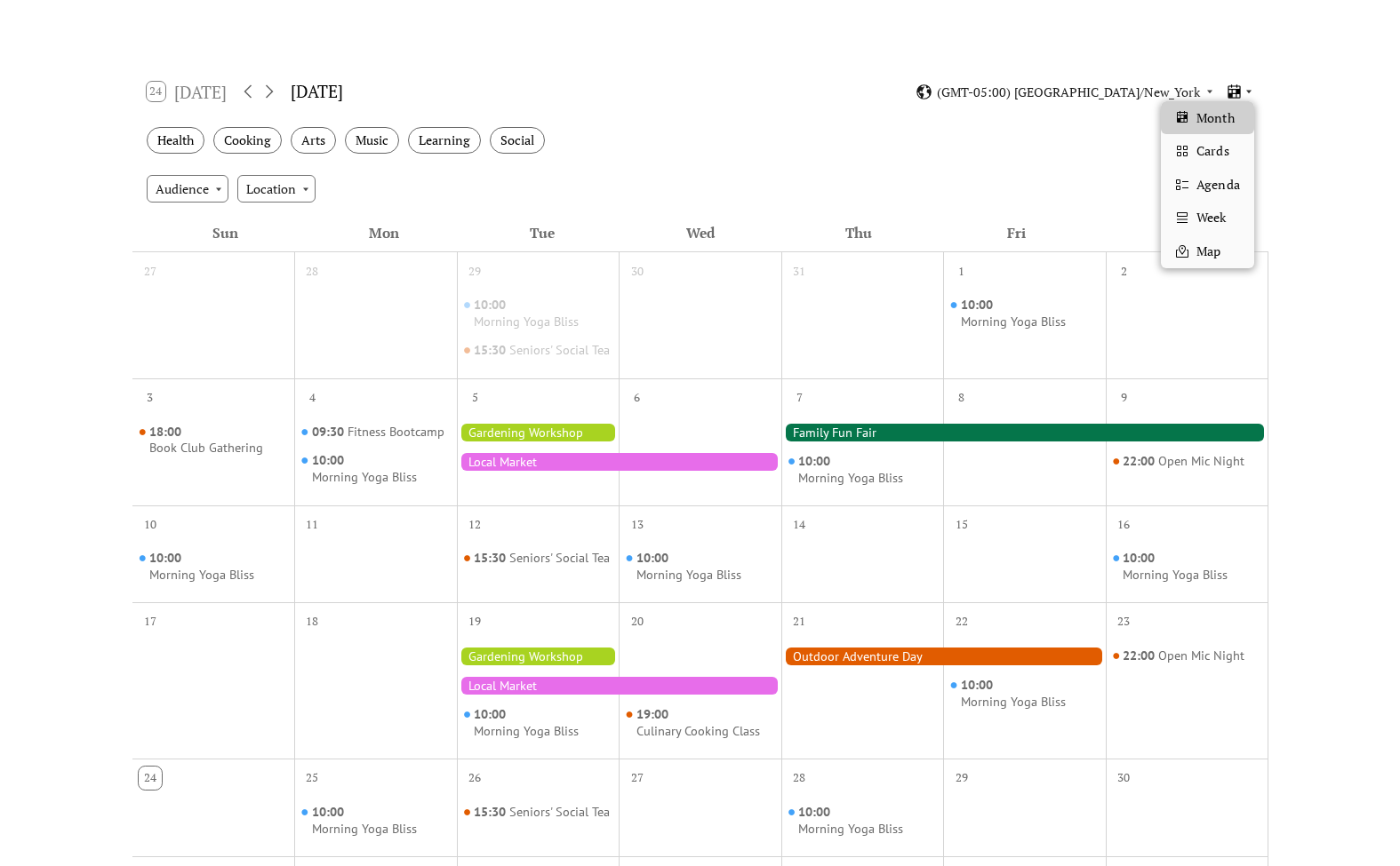
click at [1242, 86] on icon at bounding box center [1234, 92] width 17 height 17
click at [1234, 150] on div "Cards" at bounding box center [1207, 151] width 93 height 34
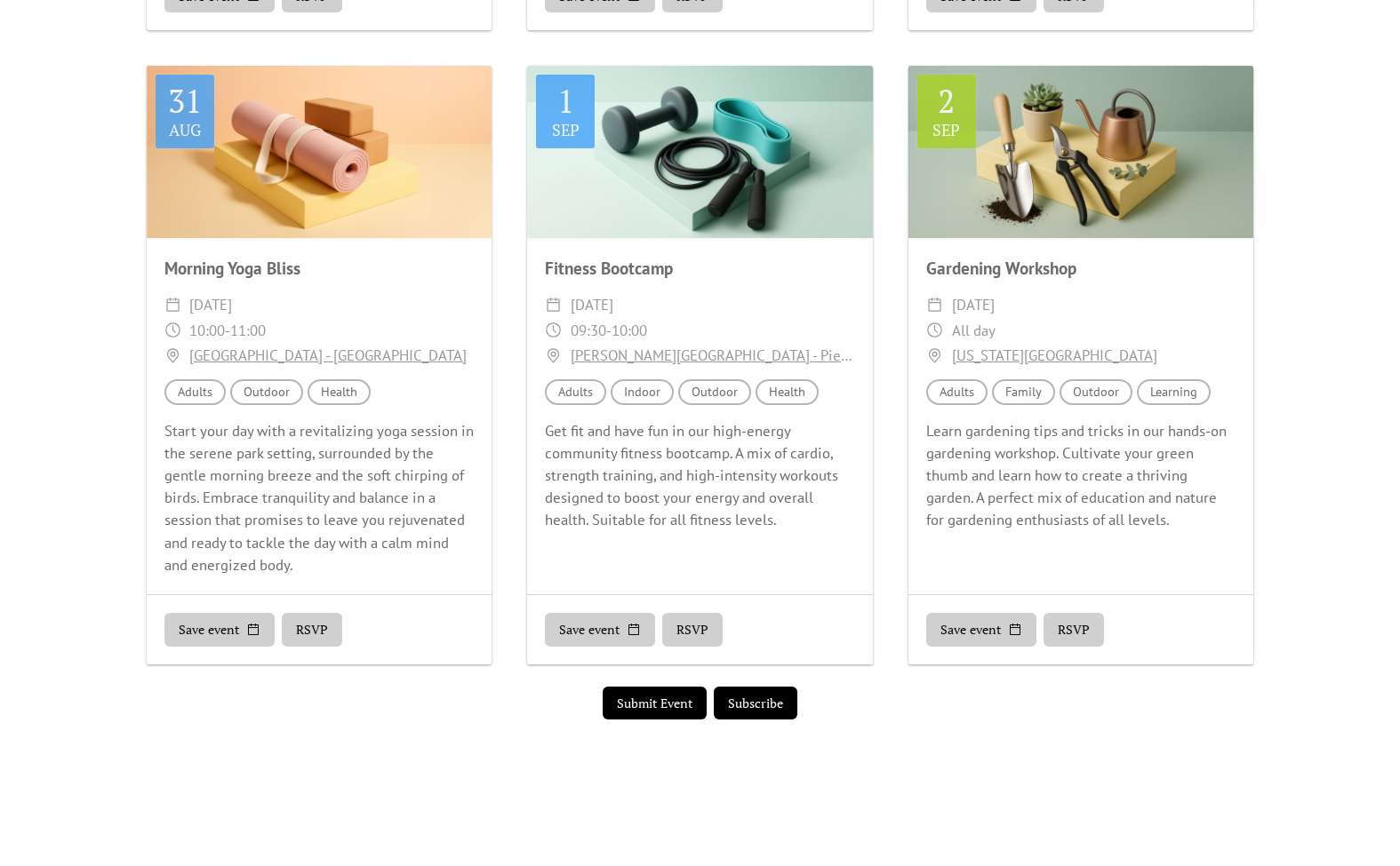
scroll to position [1060, 0]
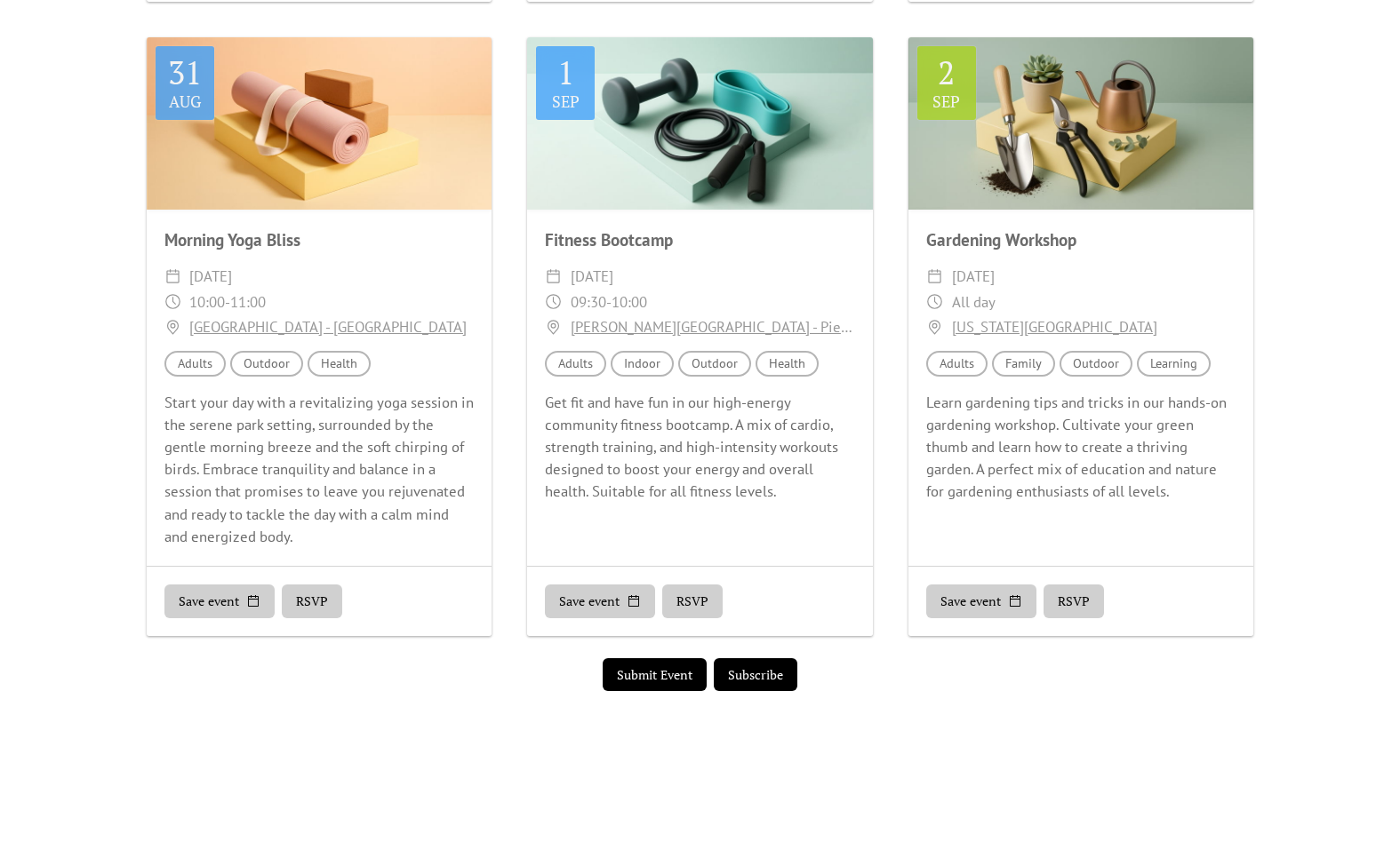
click at [605, 597] on button "Save event" at bounding box center [600, 601] width 110 height 34
click at [692, 591] on button "RSVP" at bounding box center [693, 601] width 60 height 34
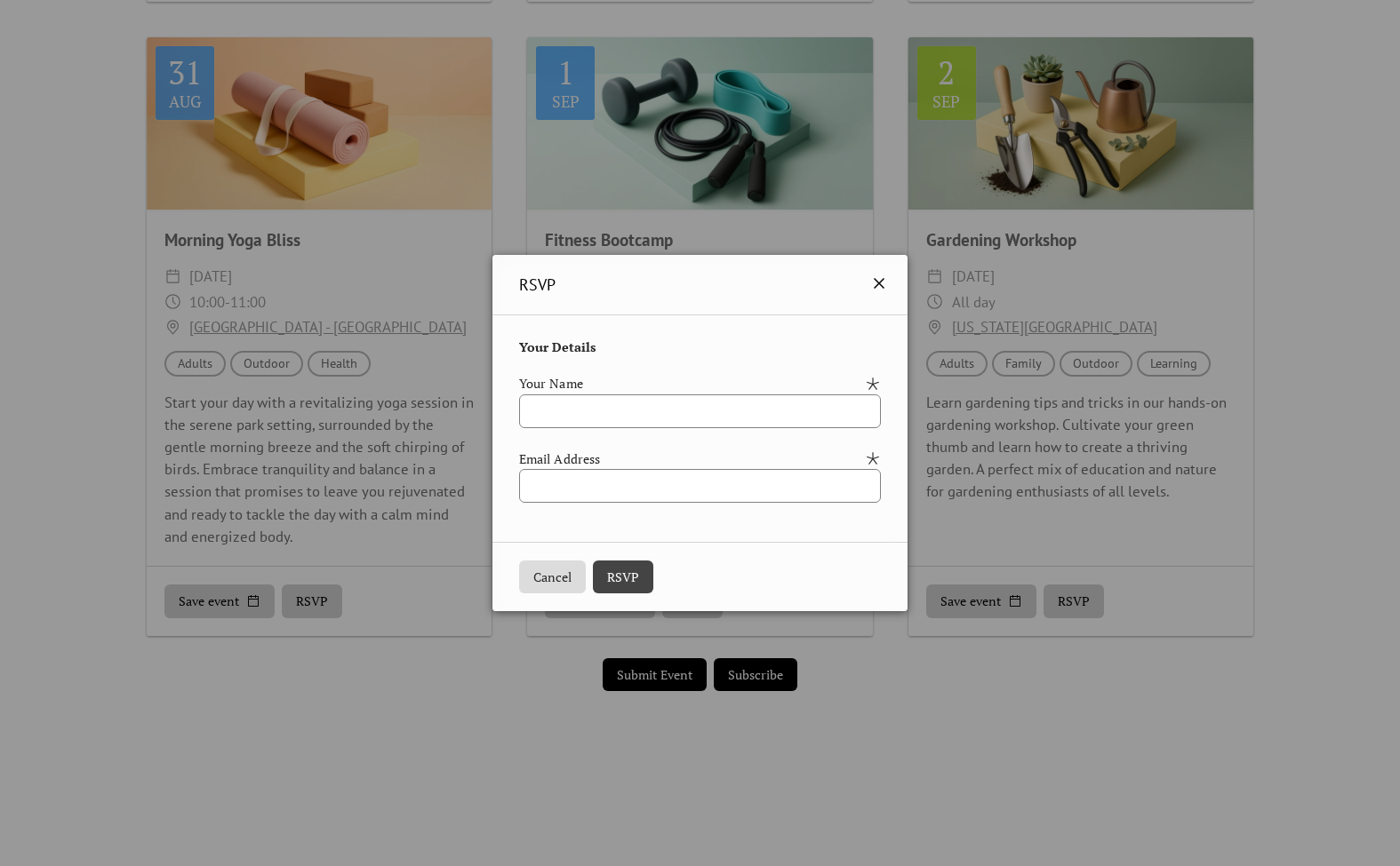
click at [884, 281] on icon at bounding box center [878, 283] width 11 height 11
